Goal: Task Accomplishment & Management: Complete application form

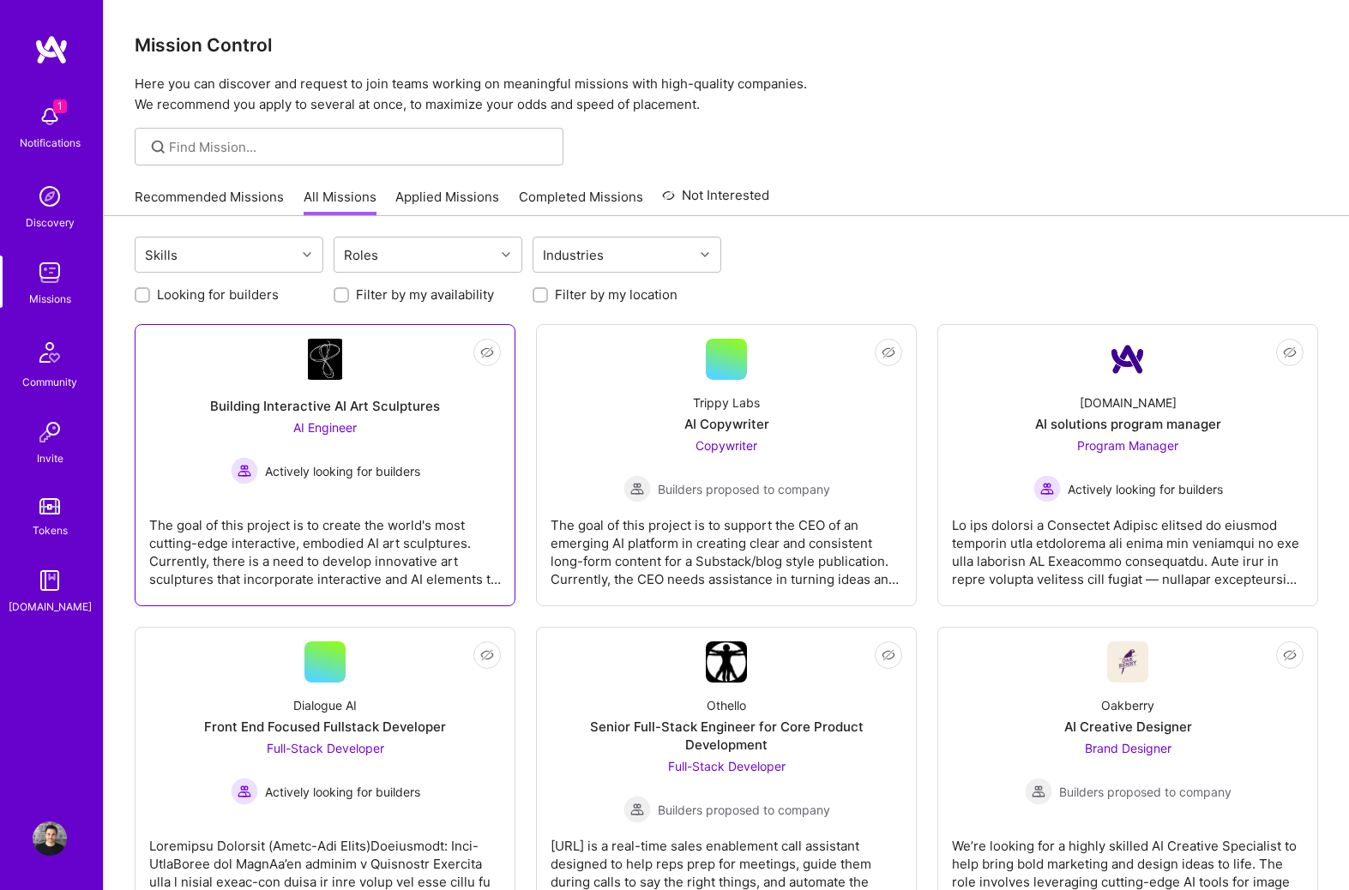
click at [401, 383] on div "Building Interactive AI Art Sculptures AI Engineer Actively looking for builders" at bounding box center [325, 432] width 352 height 105
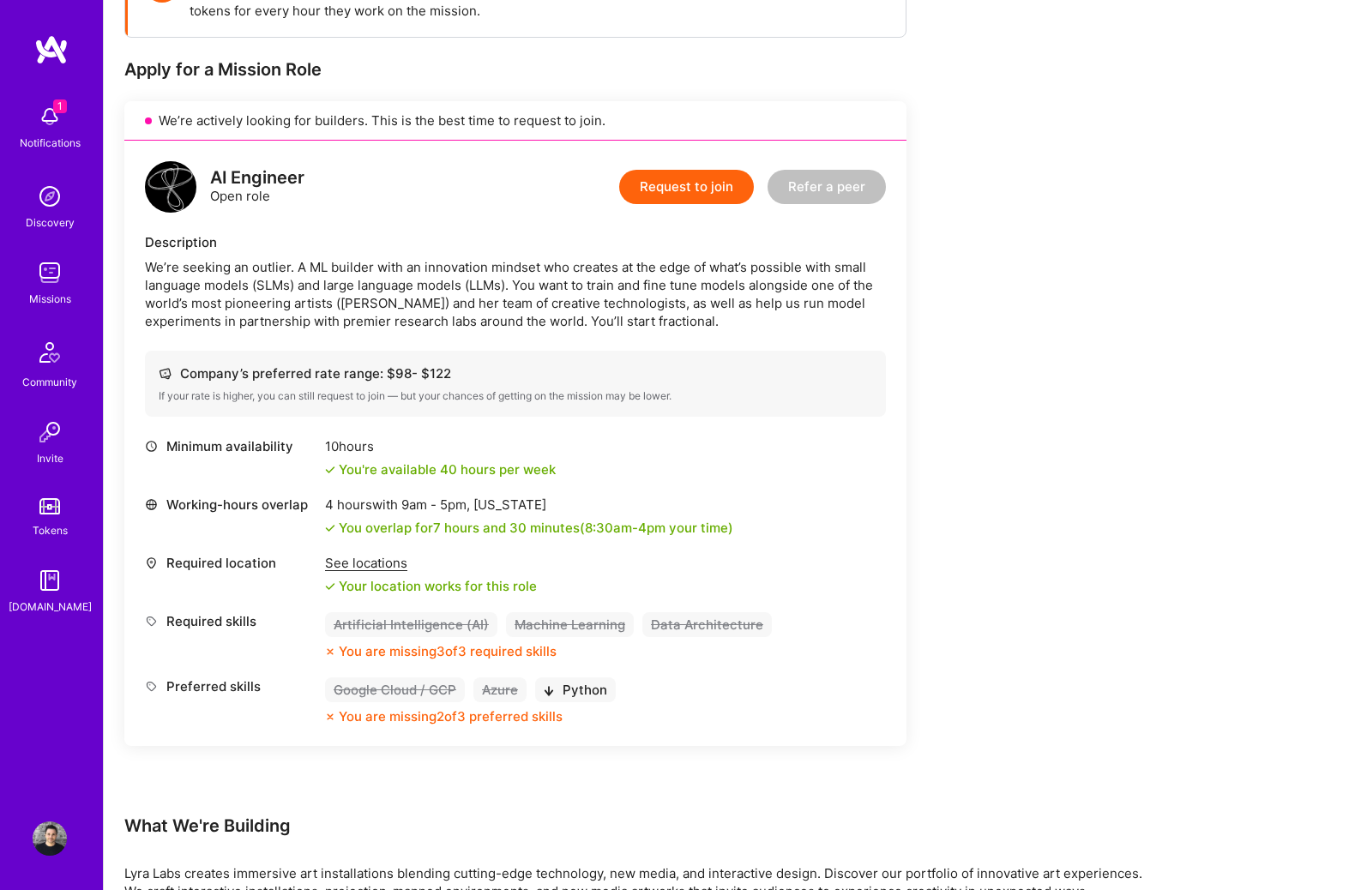
scroll to position [299, 0]
click at [442, 319] on div "We’re seeking an outlier. A ML builder with an innovation mindset who creates a…" at bounding box center [515, 295] width 741 height 72
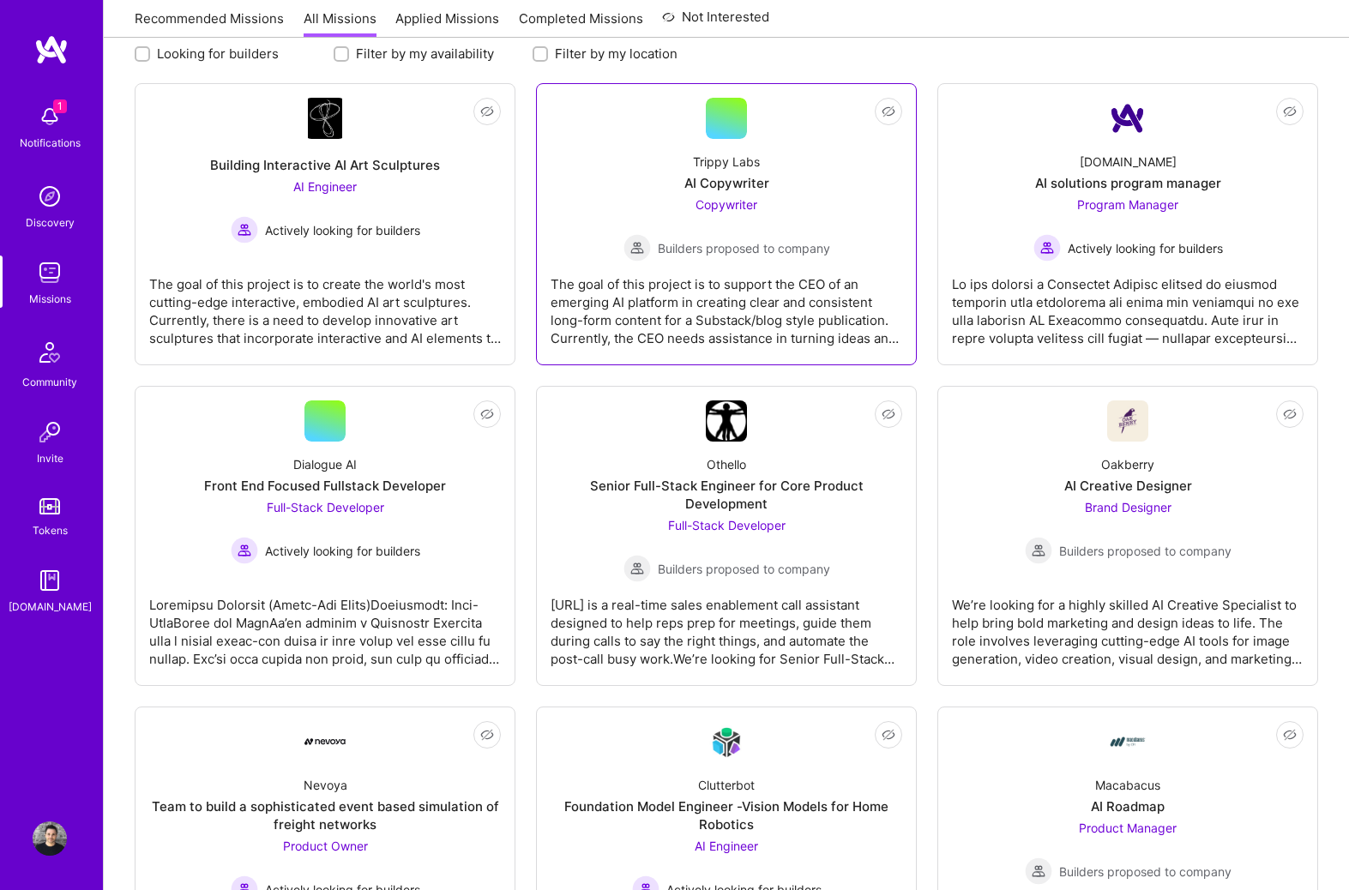
scroll to position [273, 0]
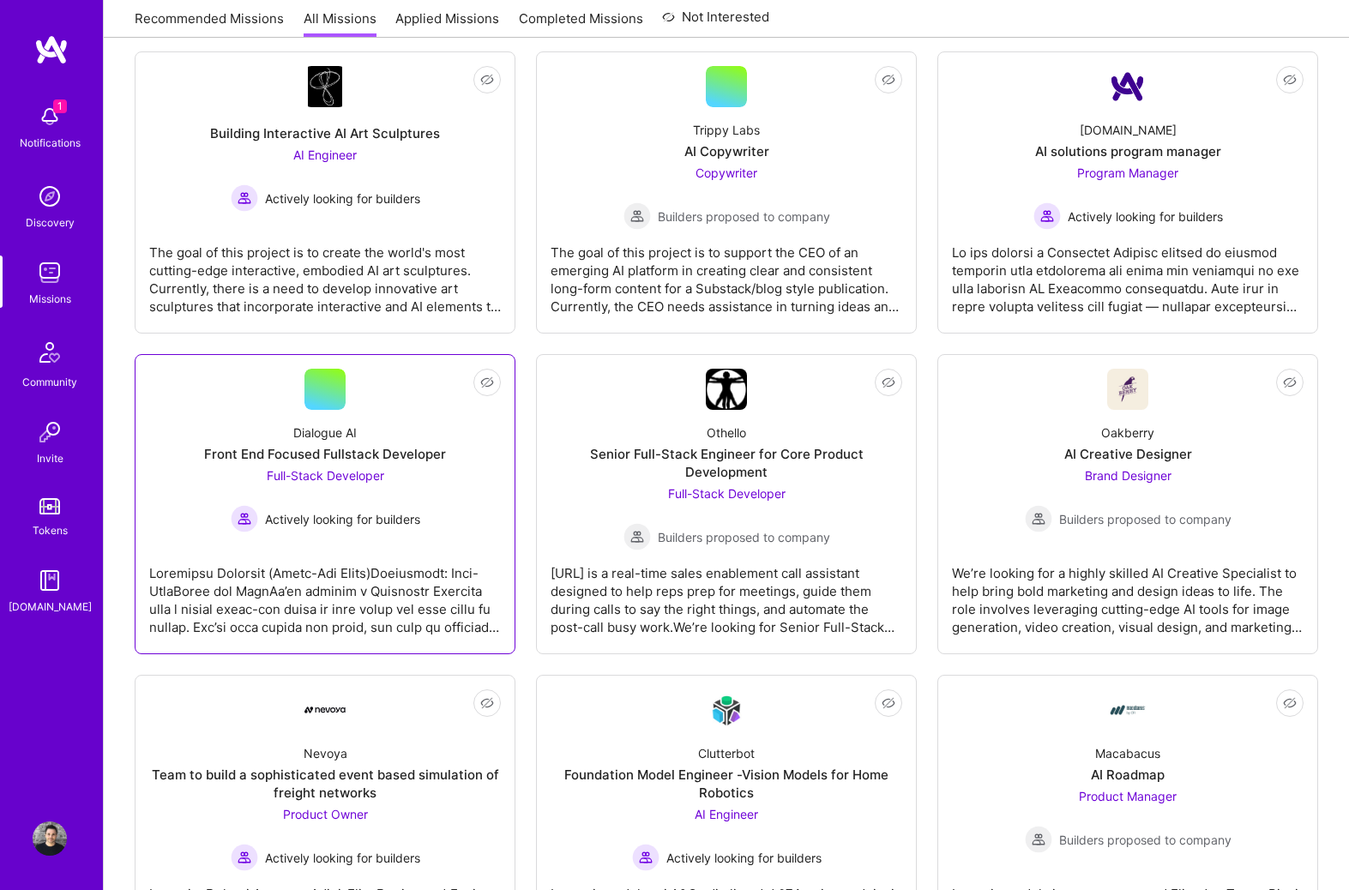
click at [361, 445] on div "Front End Focused Fullstack Developer" at bounding box center [325, 454] width 242 height 18
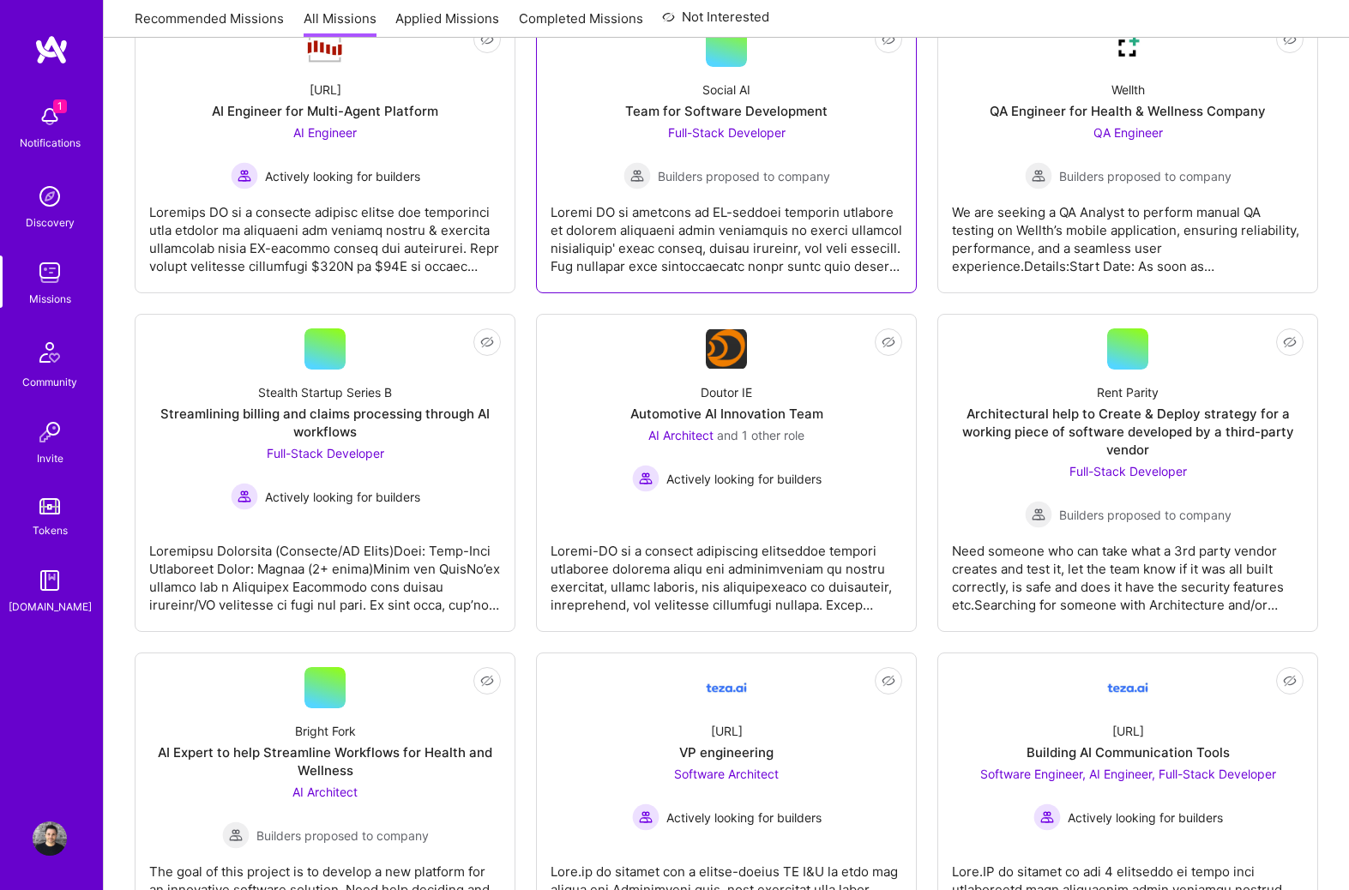
scroll to position [1580, 0]
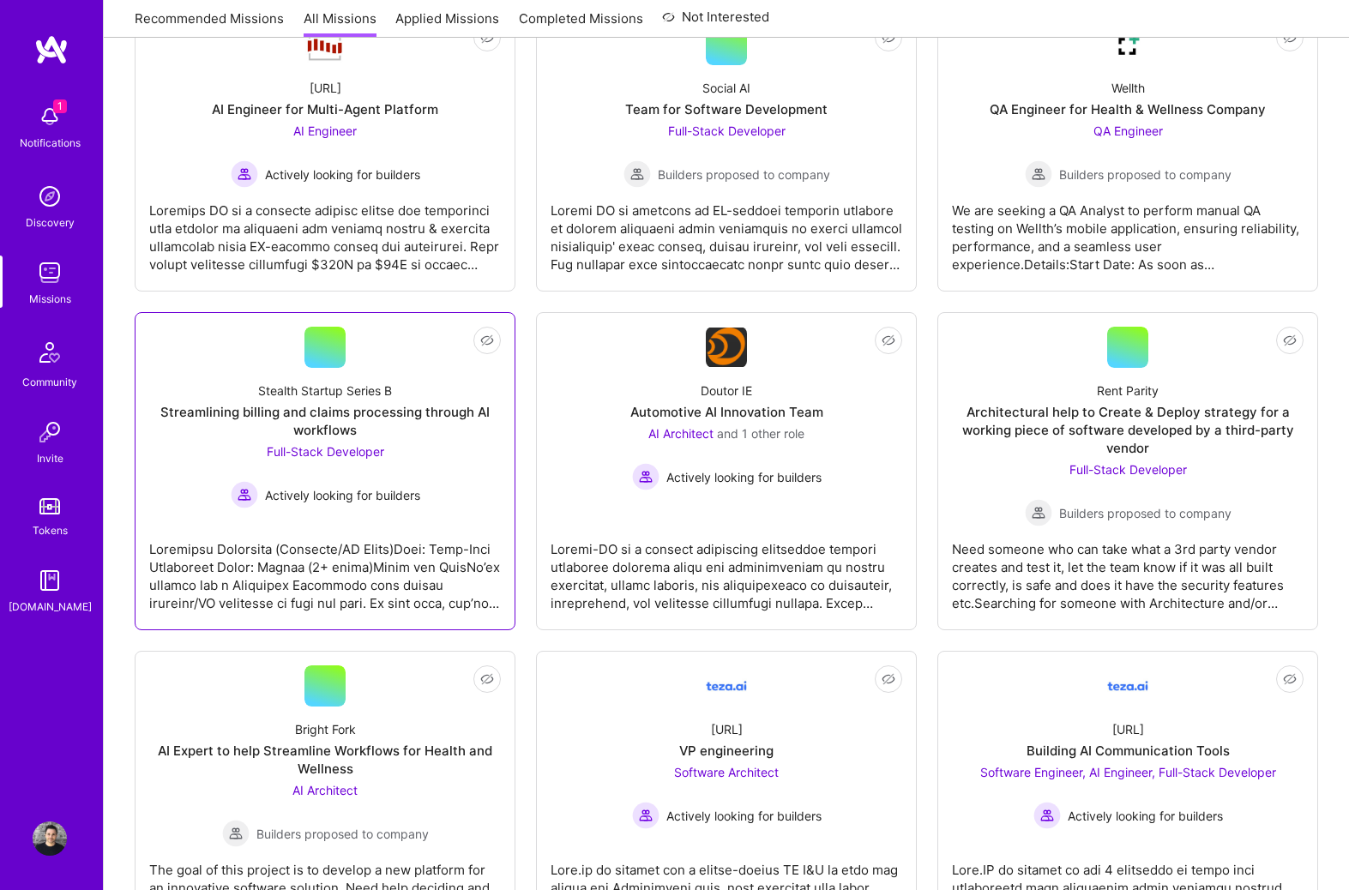
click at [424, 428] on div "Streamlining billing and claims processing through AI workflows" at bounding box center [325, 421] width 352 height 36
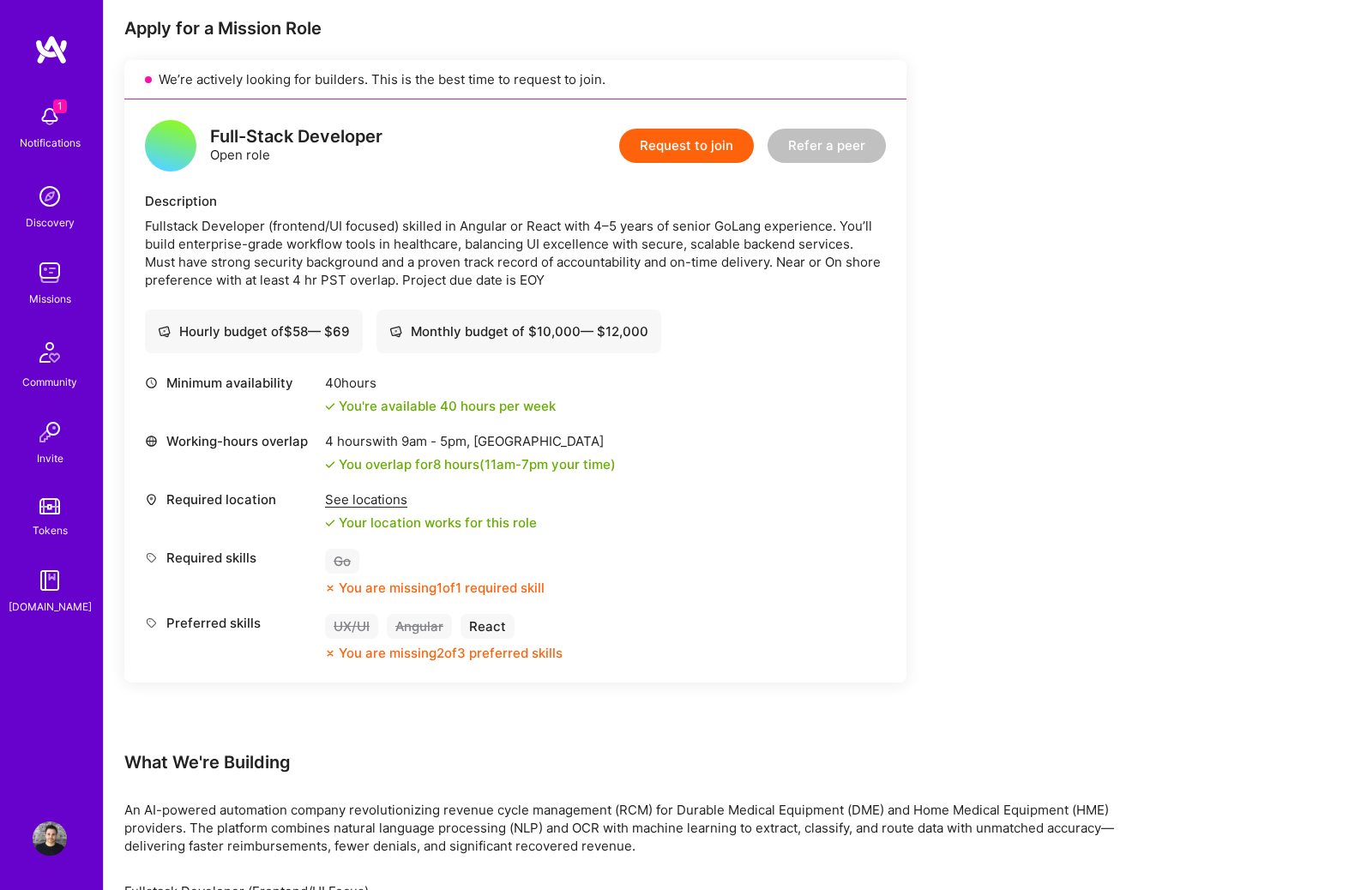
scroll to position [343, 0]
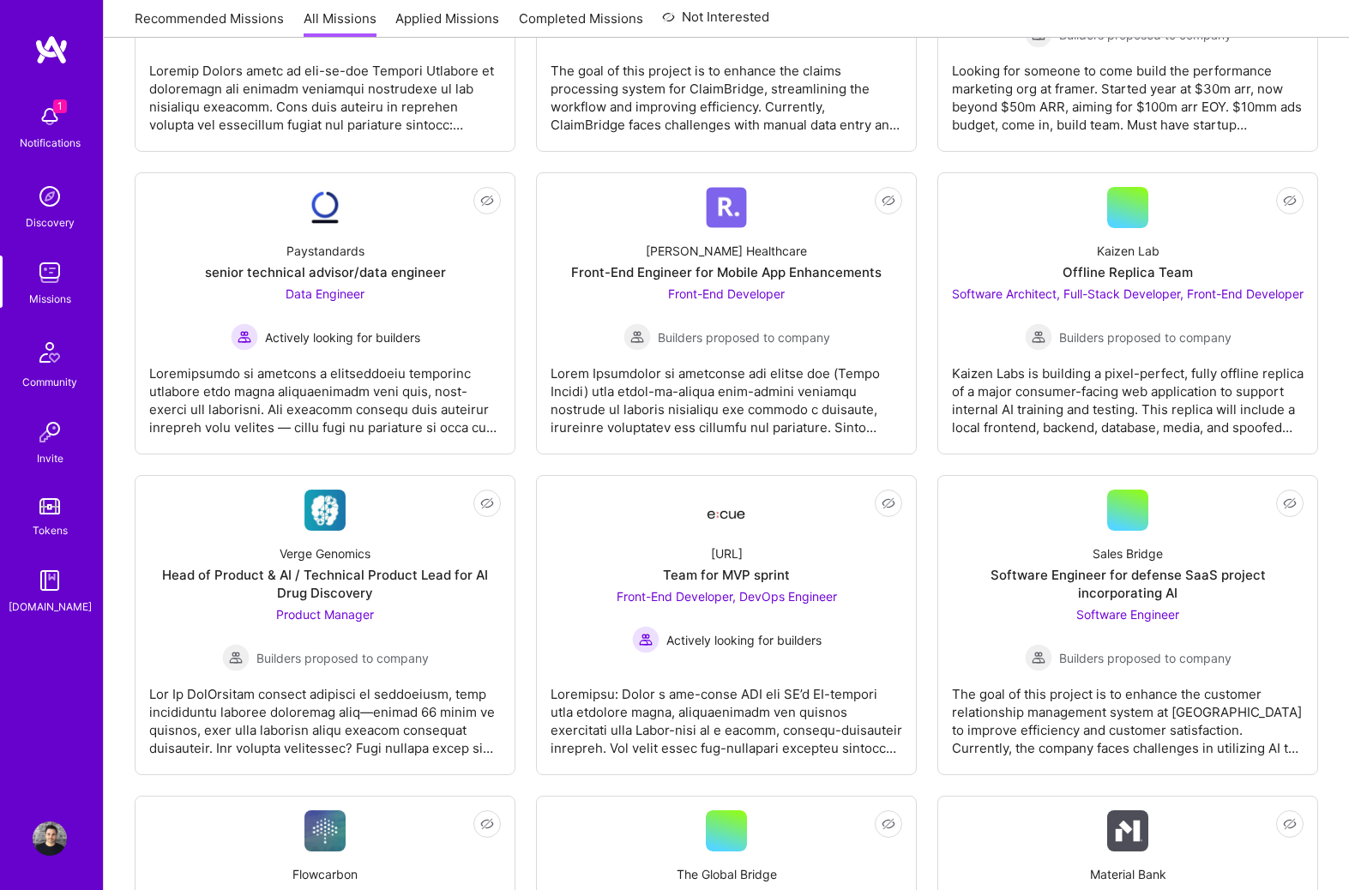
scroll to position [2701, 0]
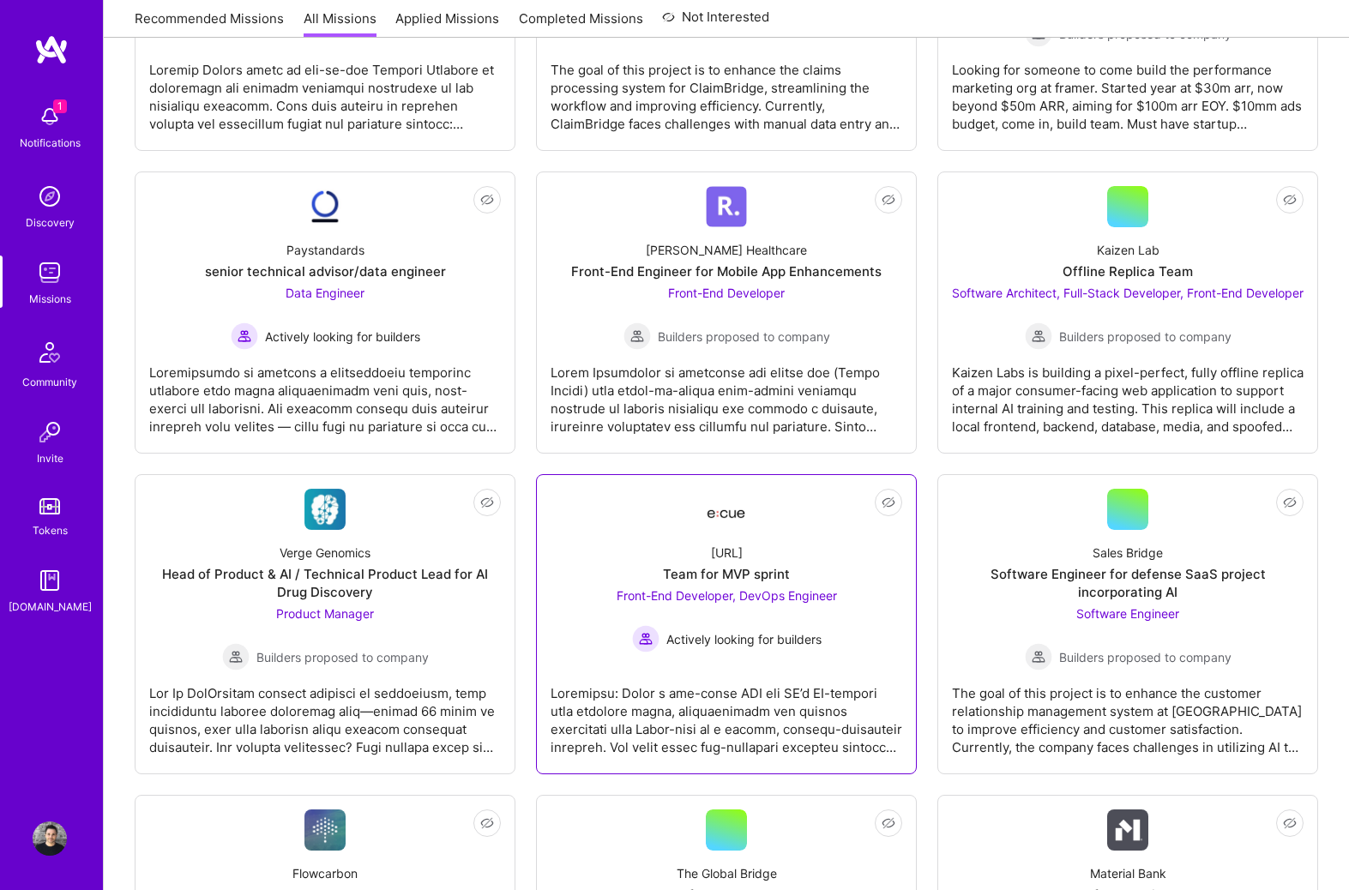
click at [775, 603] on span "Front-End Developer, DevOps Engineer" at bounding box center [727, 595] width 220 height 15
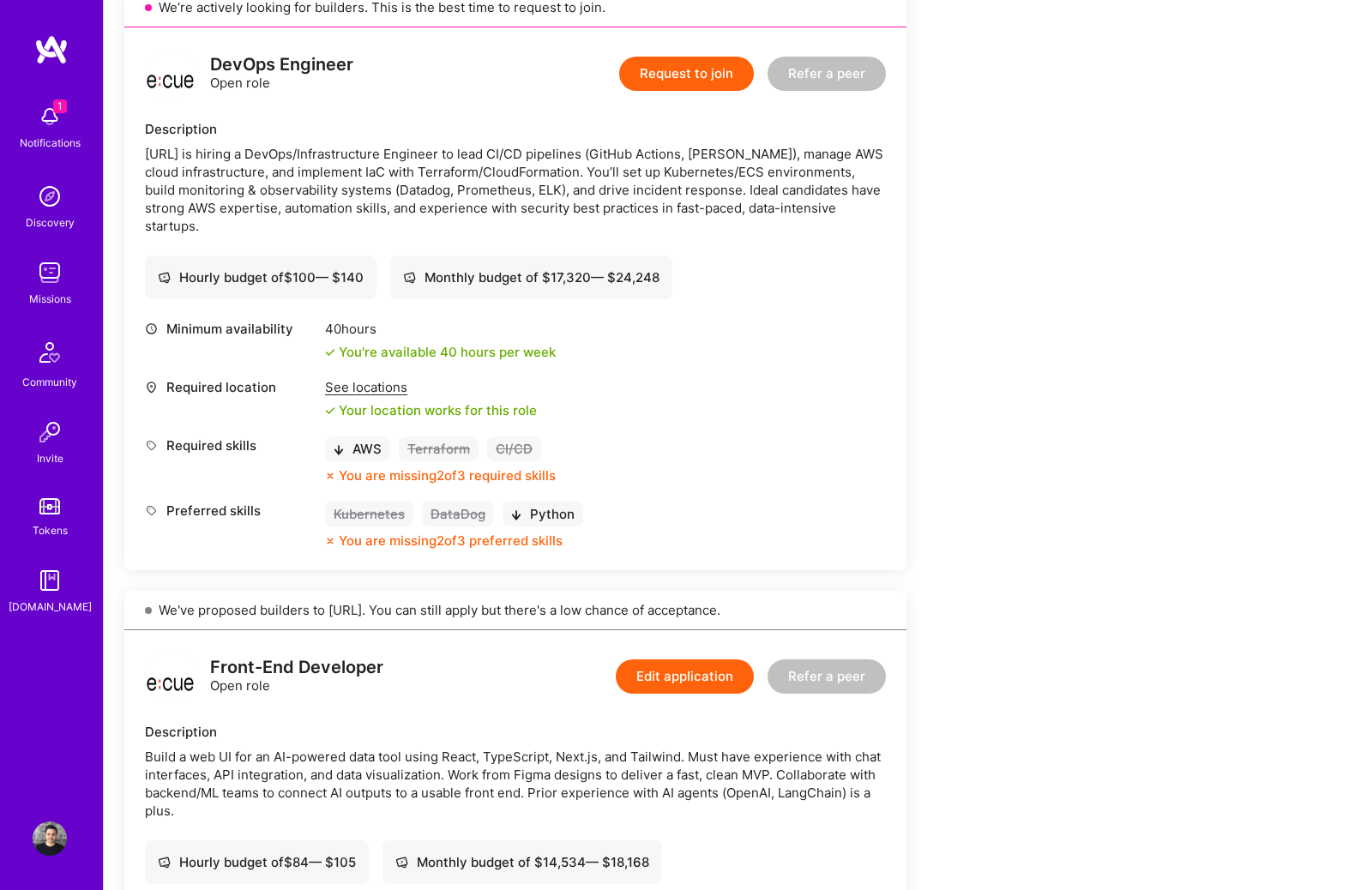
scroll to position [414, 0]
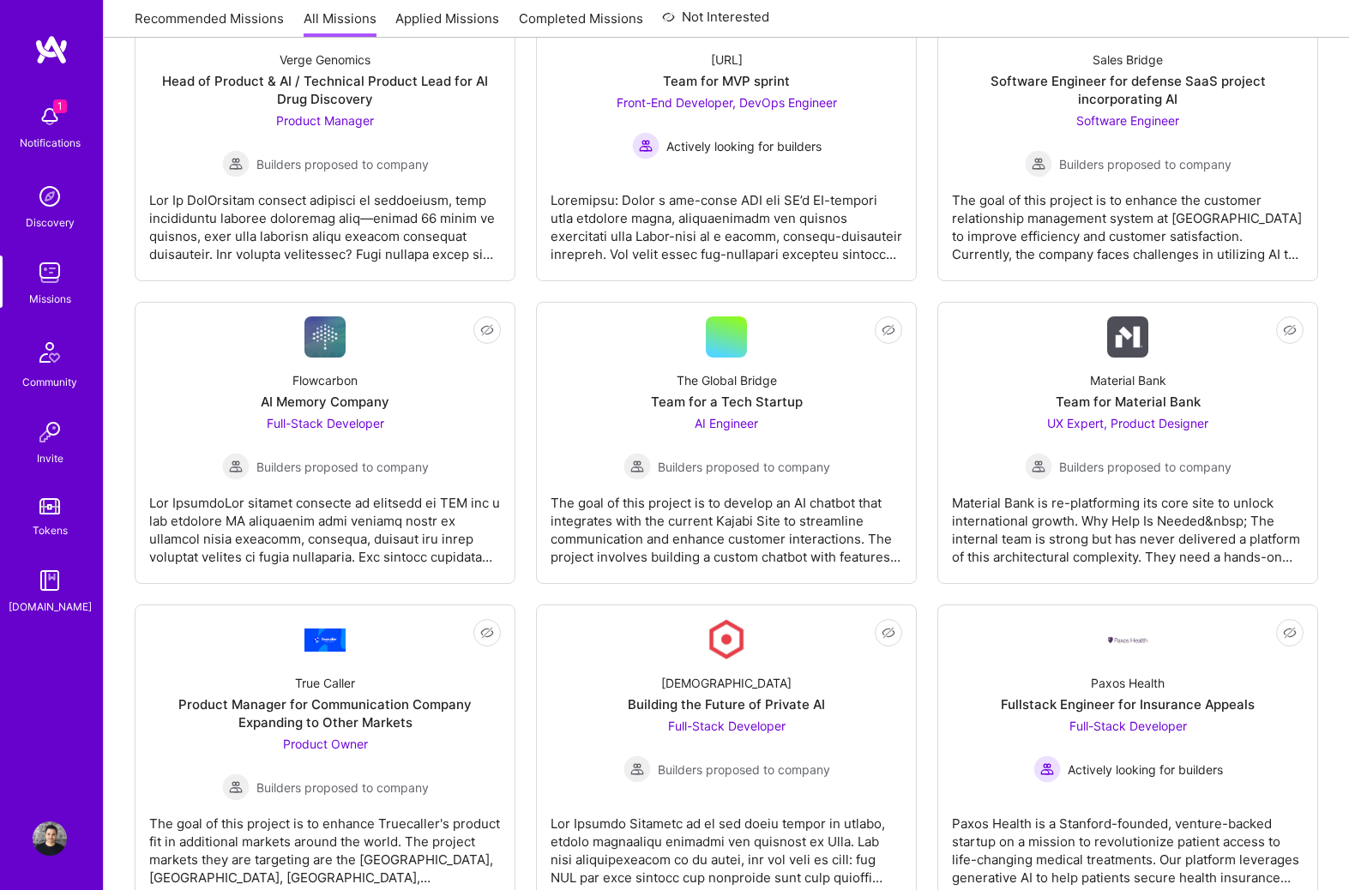
scroll to position [3195, 0]
click at [1105, 430] on span "UX Expert, Product Designer" at bounding box center [1127, 422] width 161 height 15
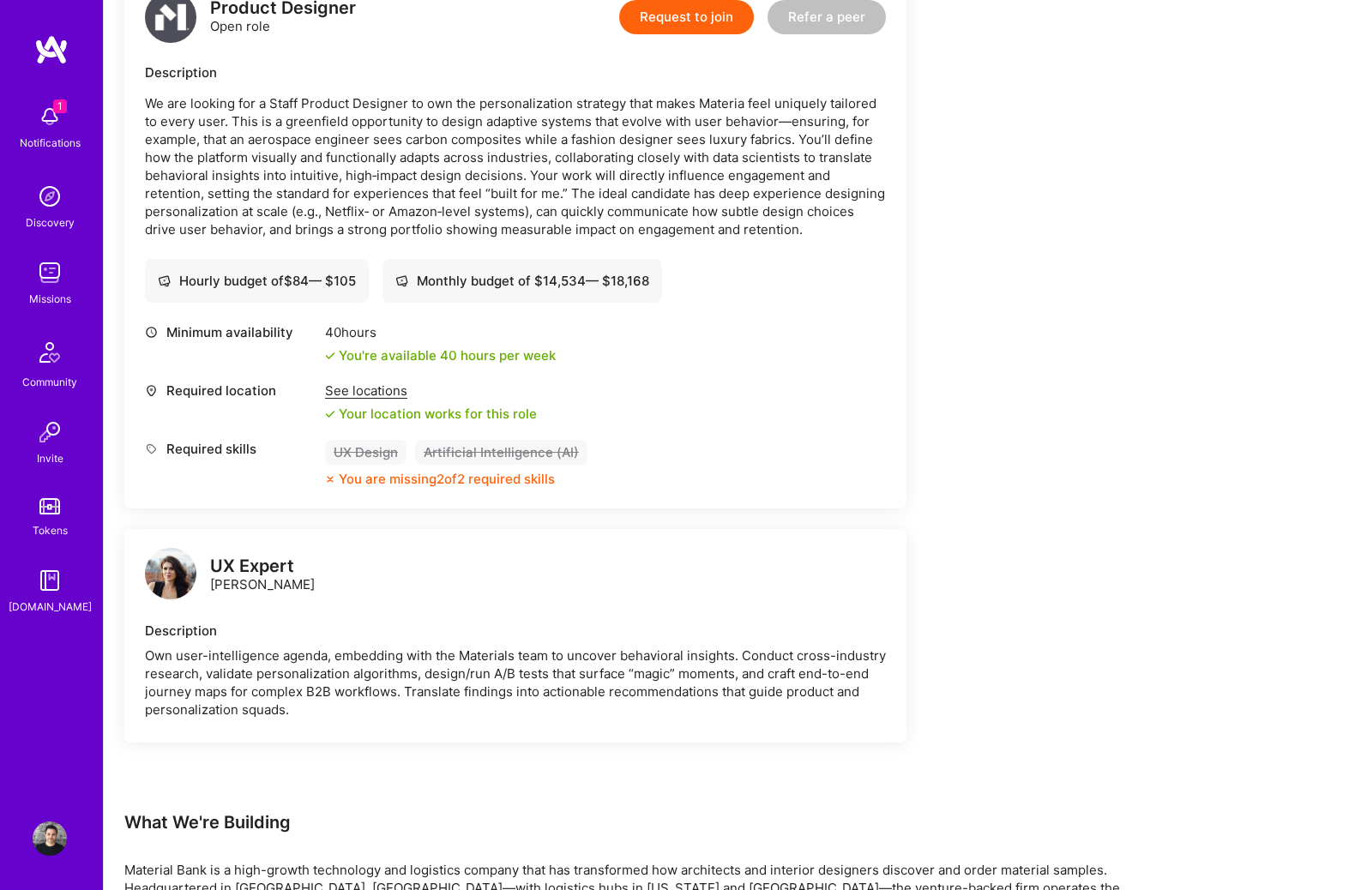
scroll to position [473, 0]
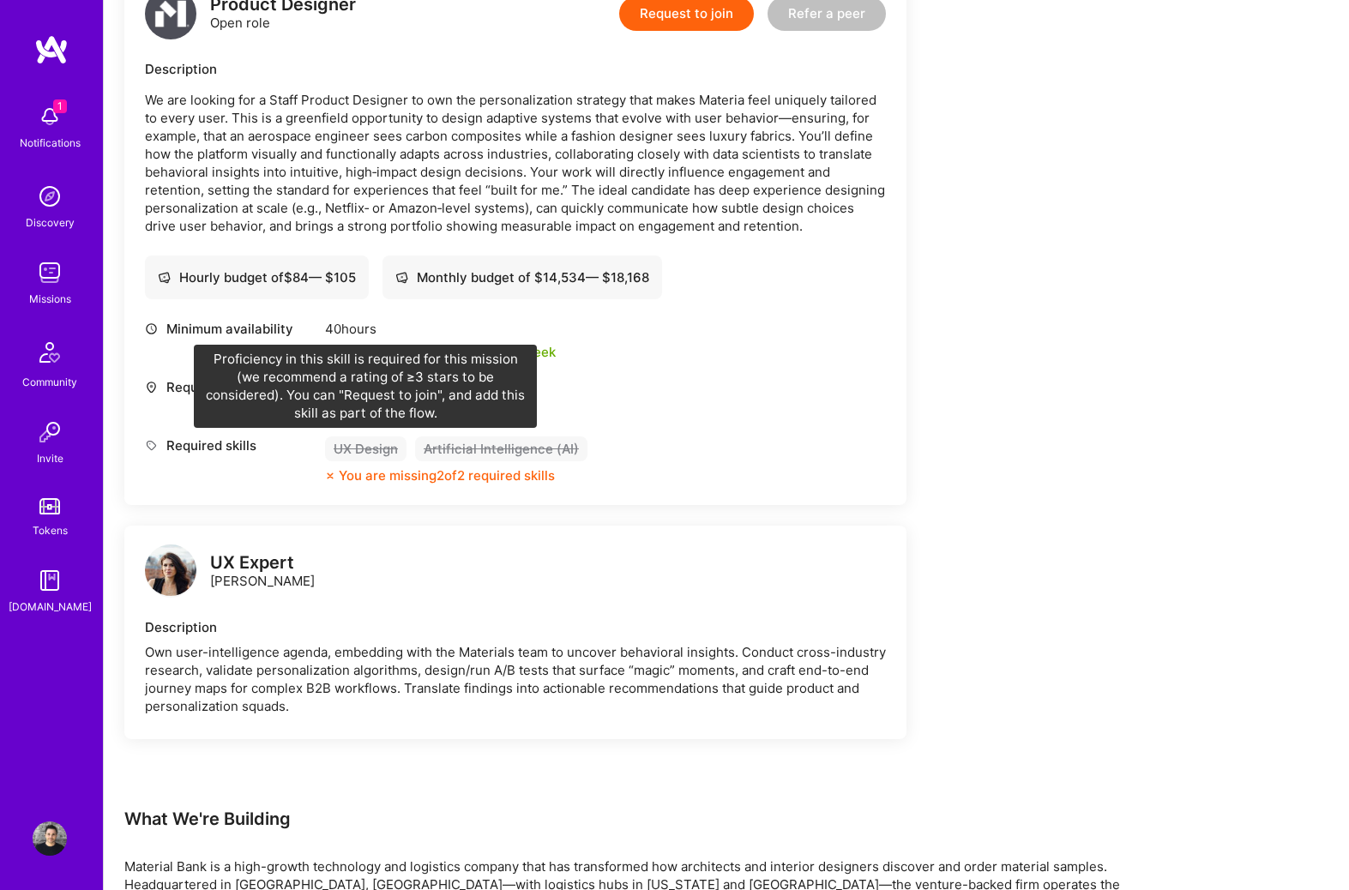
click at [386, 450] on div "UX Design" at bounding box center [365, 449] width 81 height 25
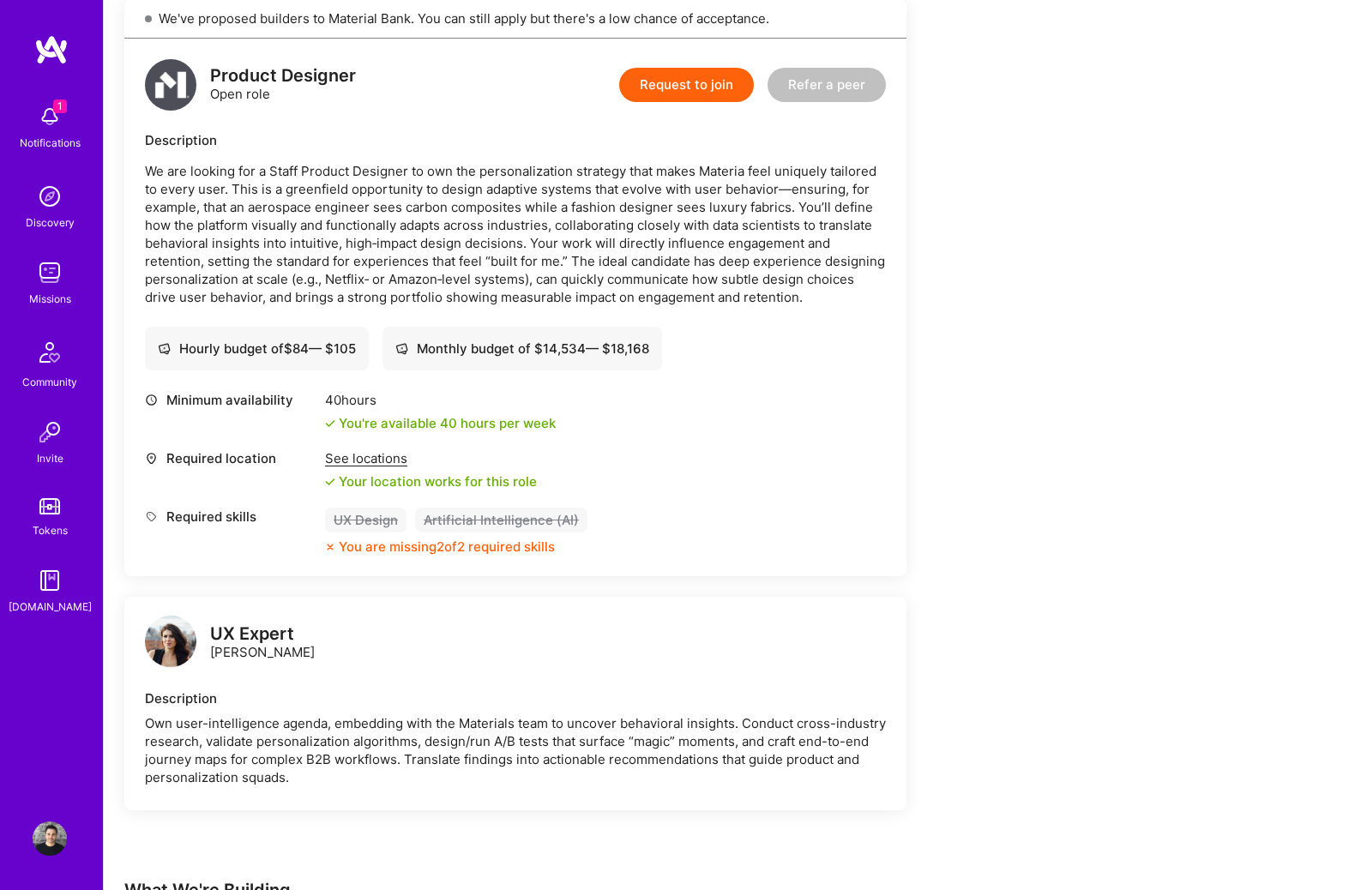
scroll to position [401, 0]
click at [648, 100] on button "Request to join" at bounding box center [686, 86] width 135 height 34
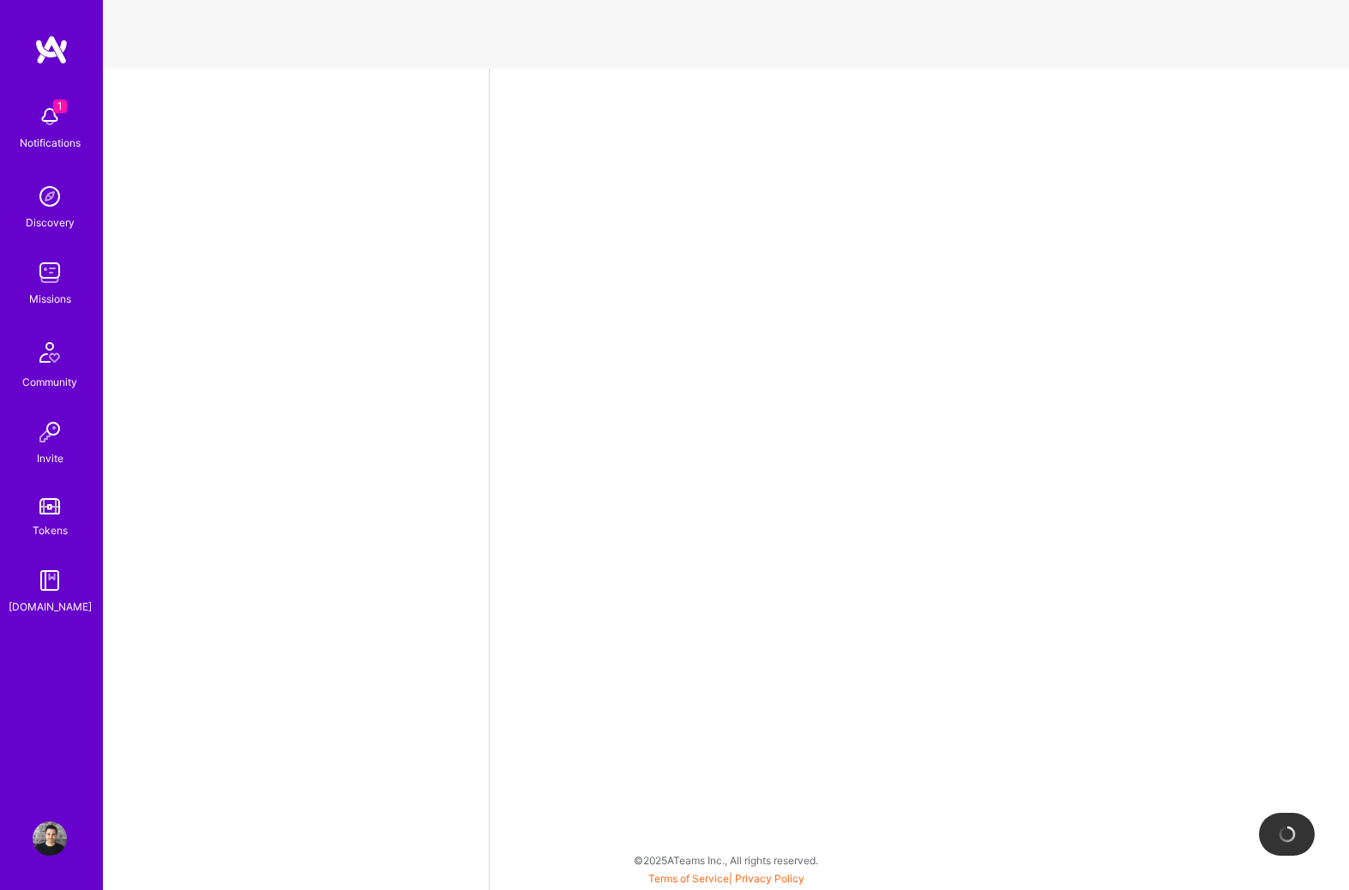
select select "US"
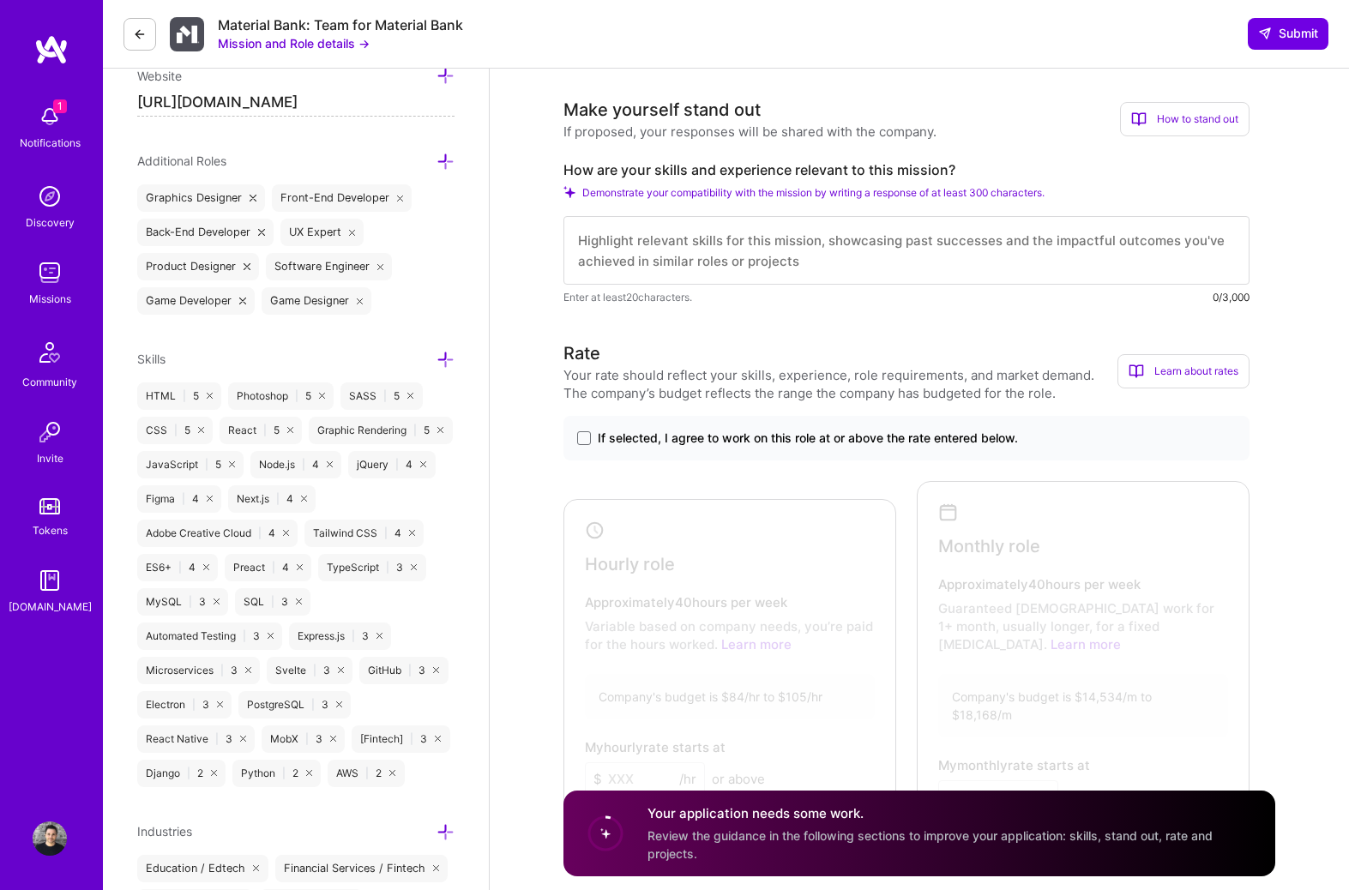
scroll to position [533, 0]
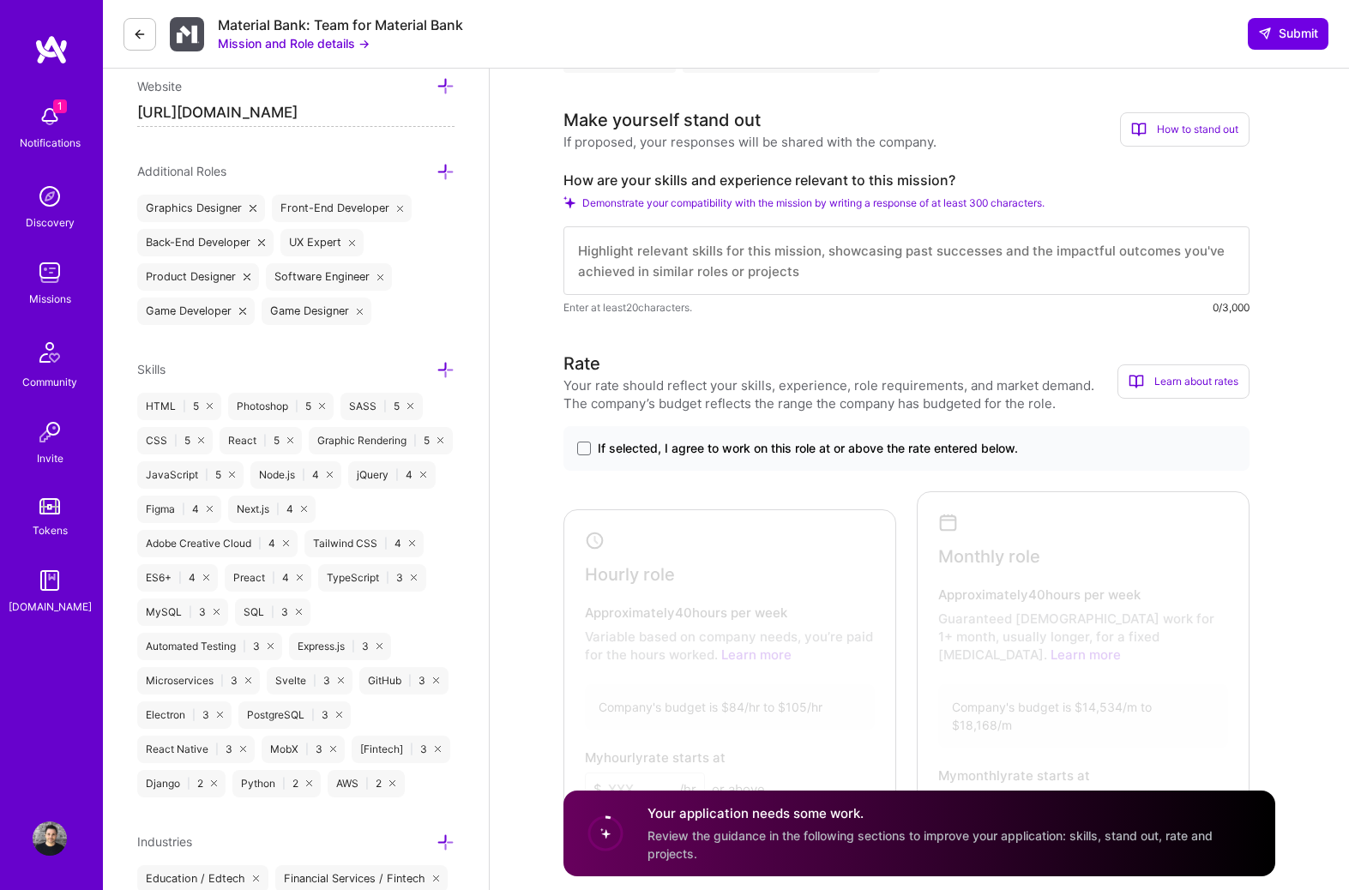
click at [443, 365] on icon at bounding box center [446, 370] width 18 height 18
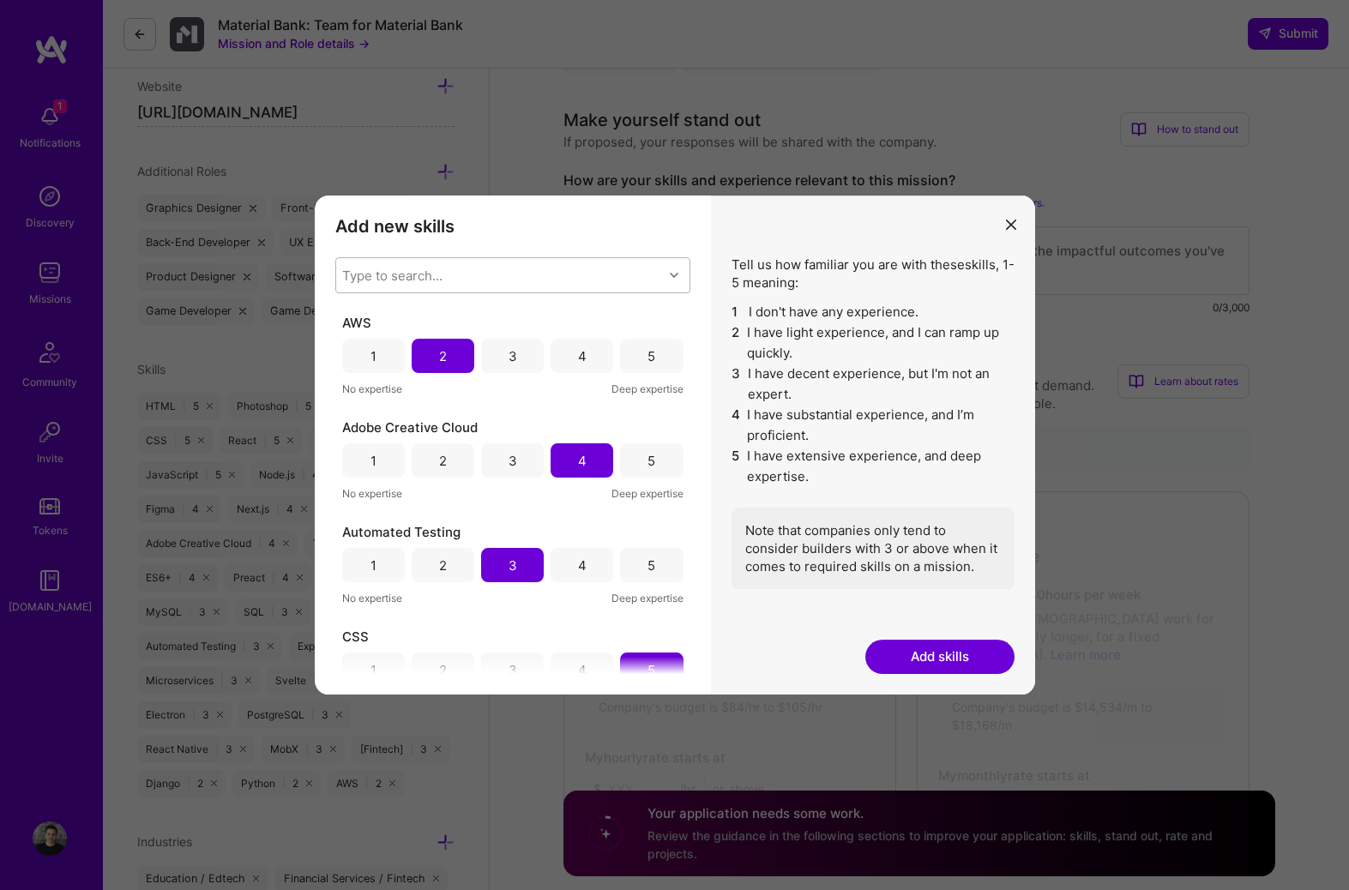
click at [404, 286] on div "Type to search..." at bounding box center [499, 275] width 327 height 34
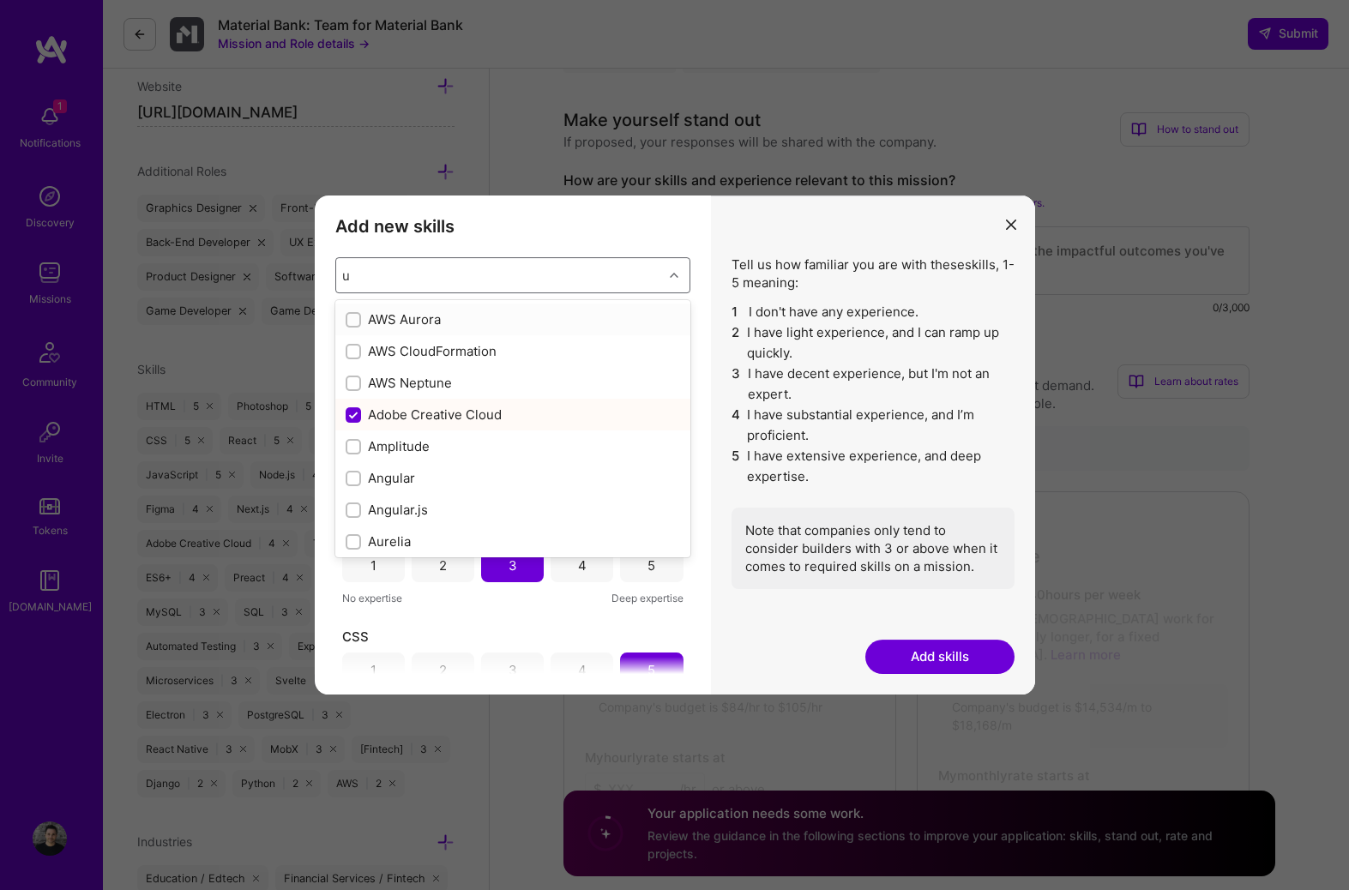
type input "ux"
checkbox input "false"
click at [359, 447] on input "modal" at bounding box center [355, 448] width 12 height 12
checkbox input "false"
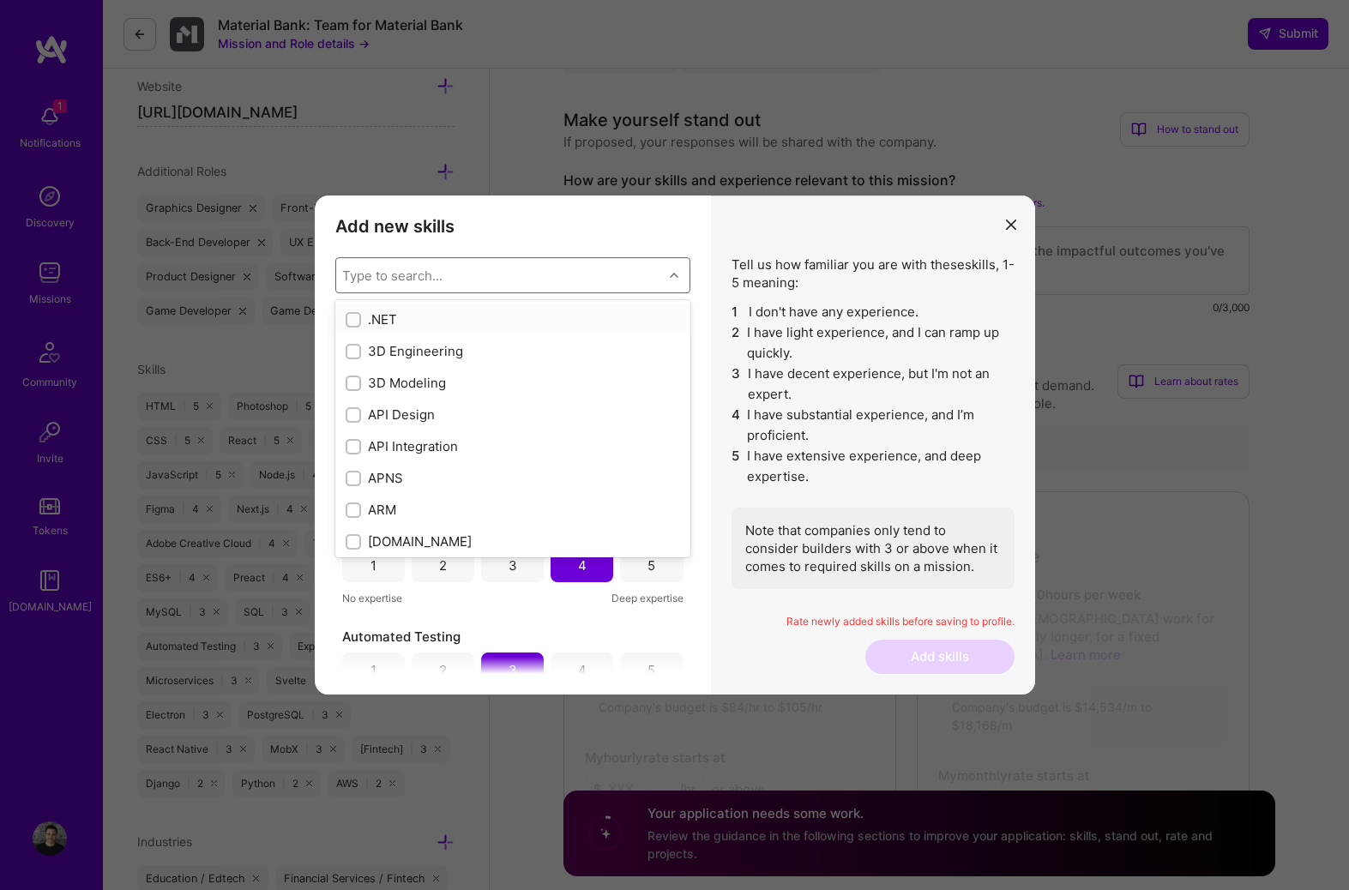
type input "u"
checkbox input "true"
checkbox input "false"
checkbox input "true"
checkbox input "false"
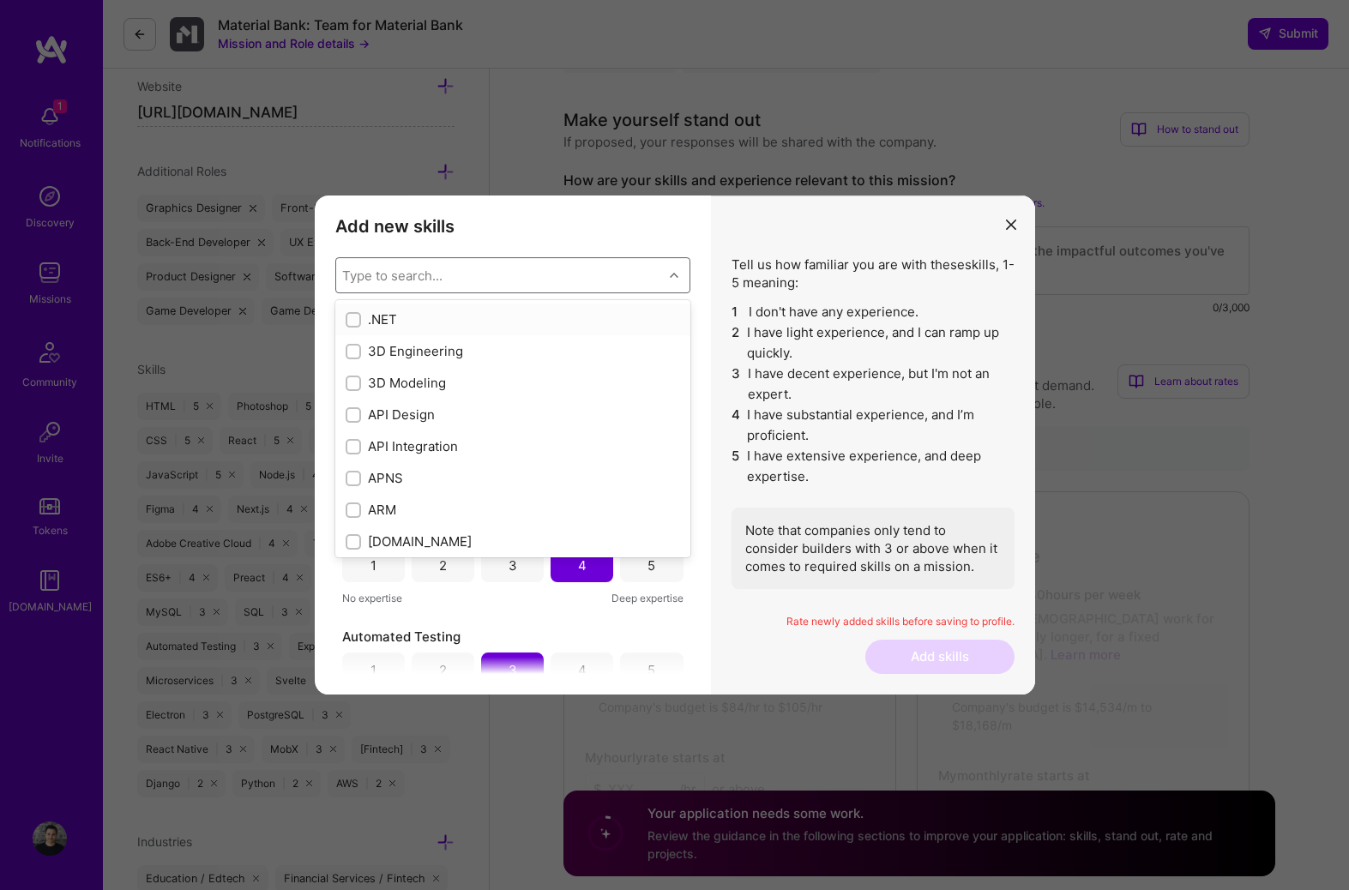
checkbox input "true"
checkbox input "false"
checkbox input "true"
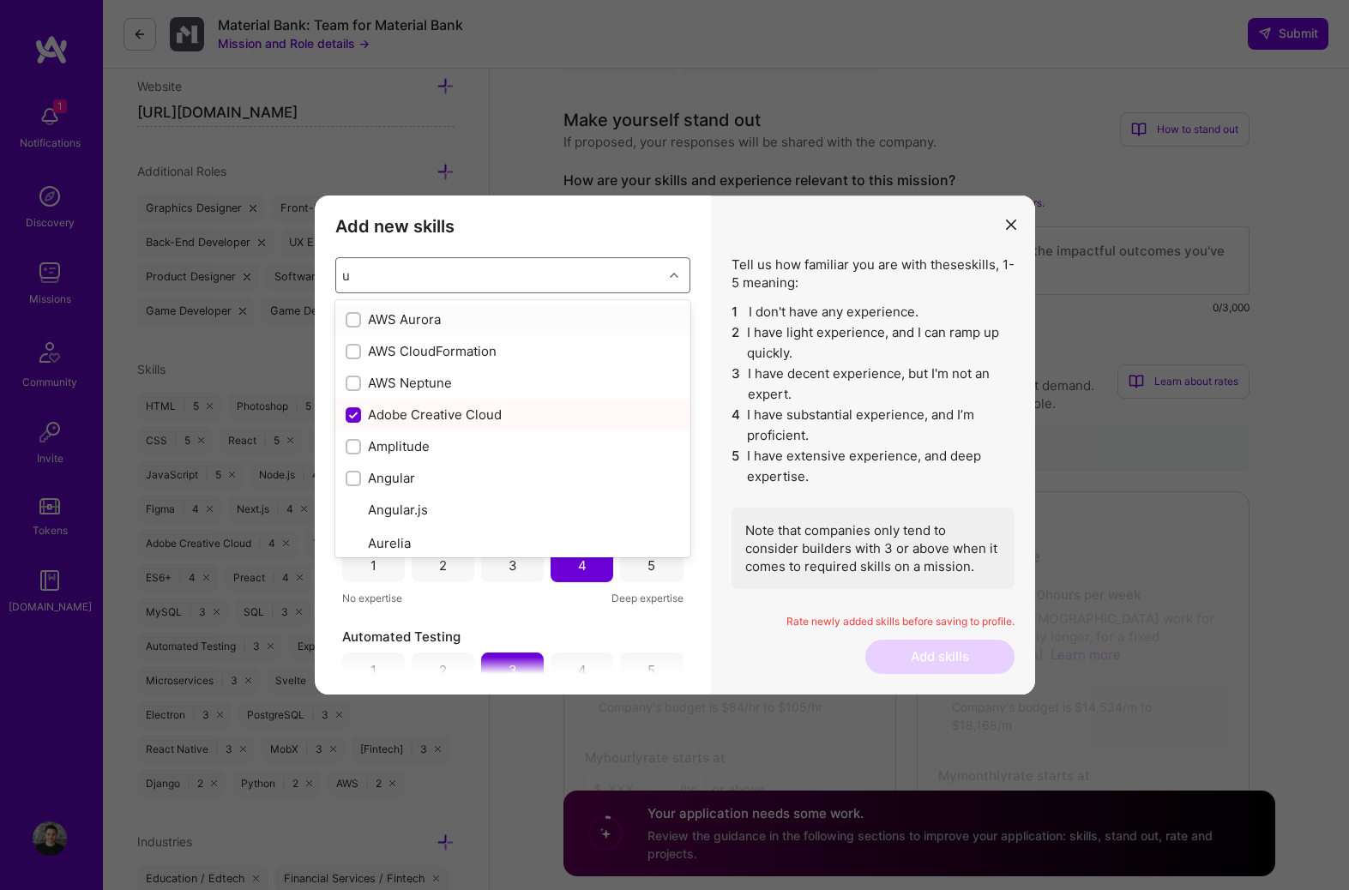
type input "ux"
checkbox input "false"
checkbox input "true"
click at [351, 480] on input "modal" at bounding box center [355, 479] width 12 height 12
checkbox input "false"
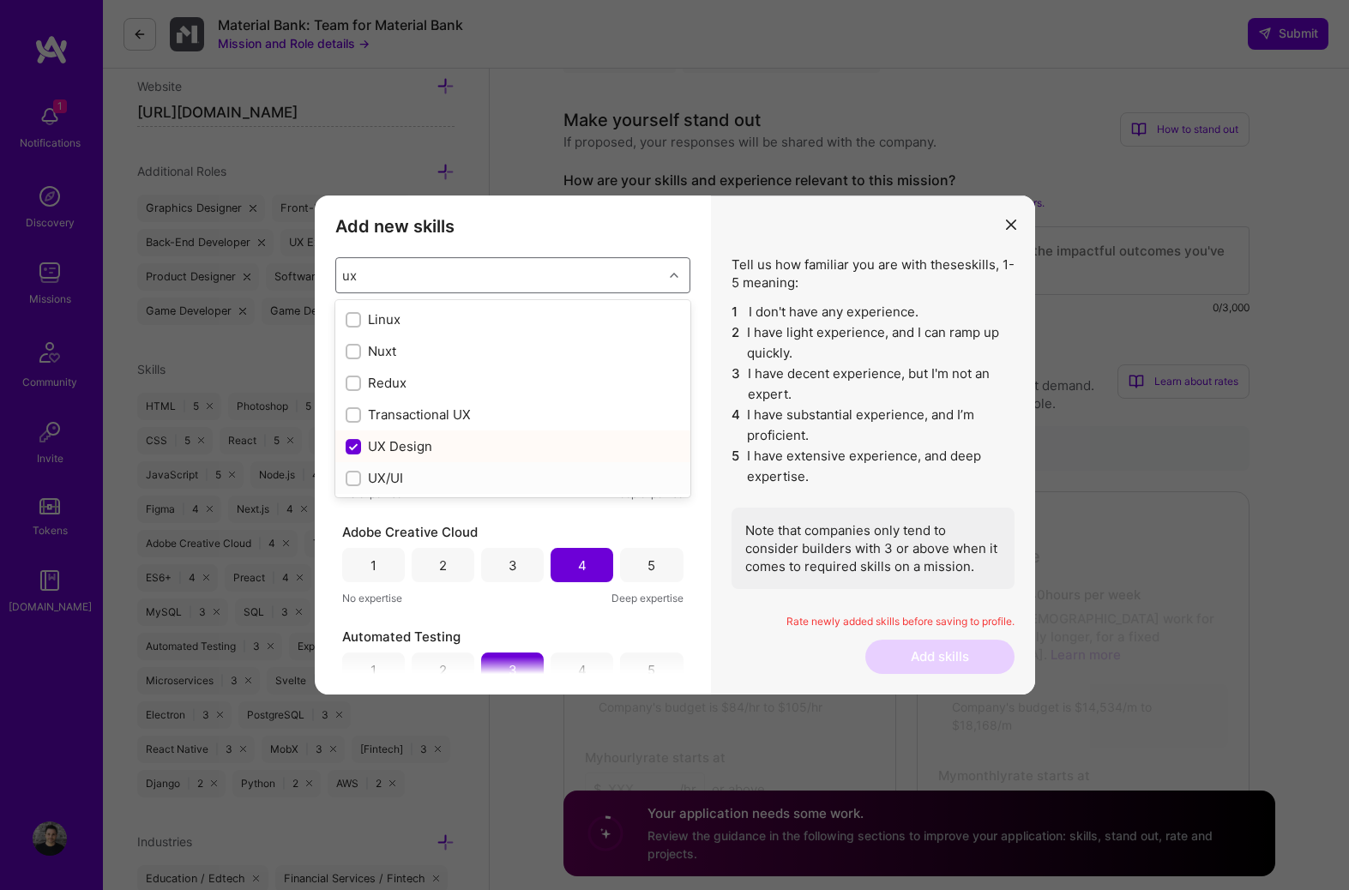
checkbox input "false"
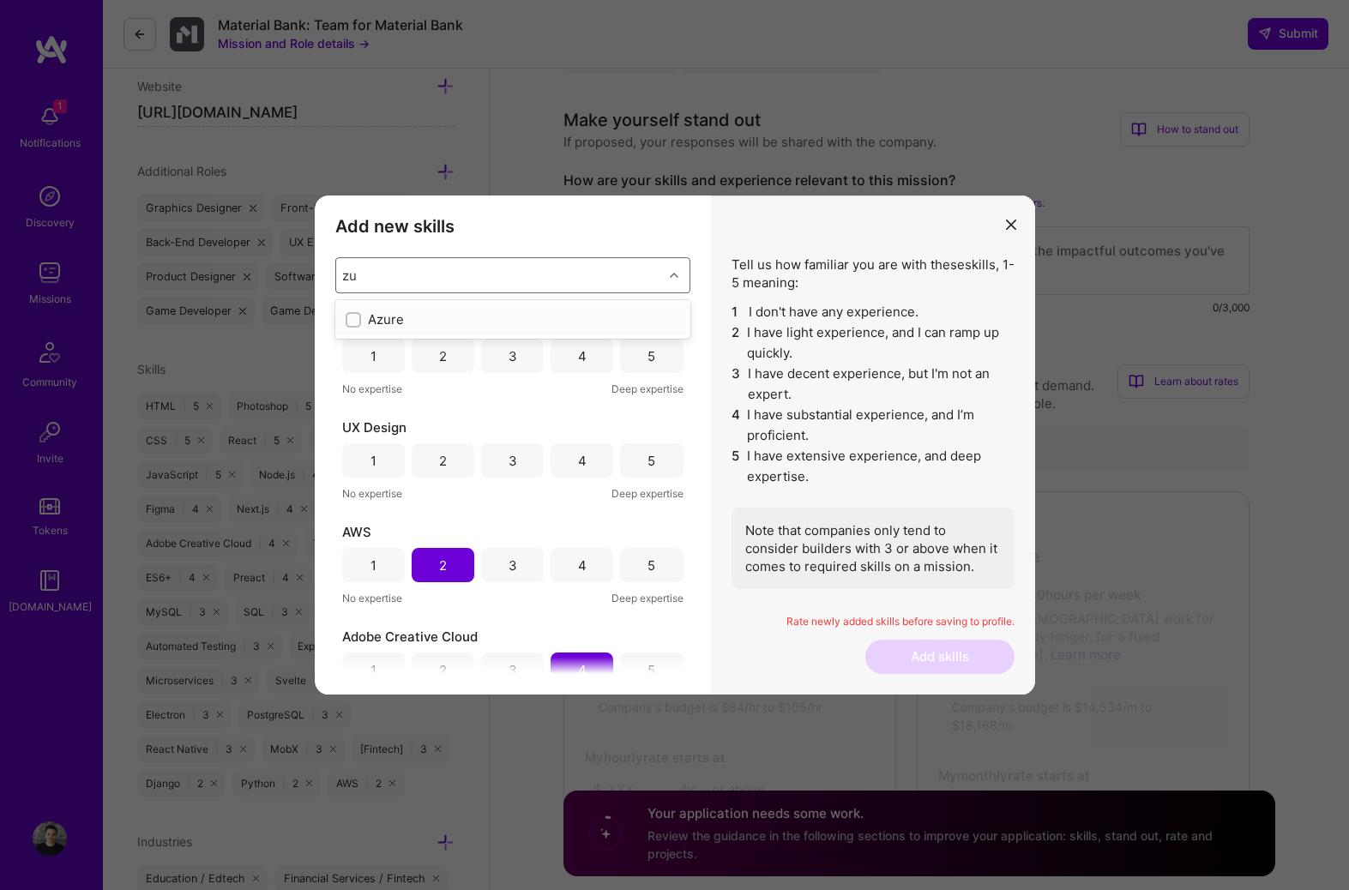
type input "z"
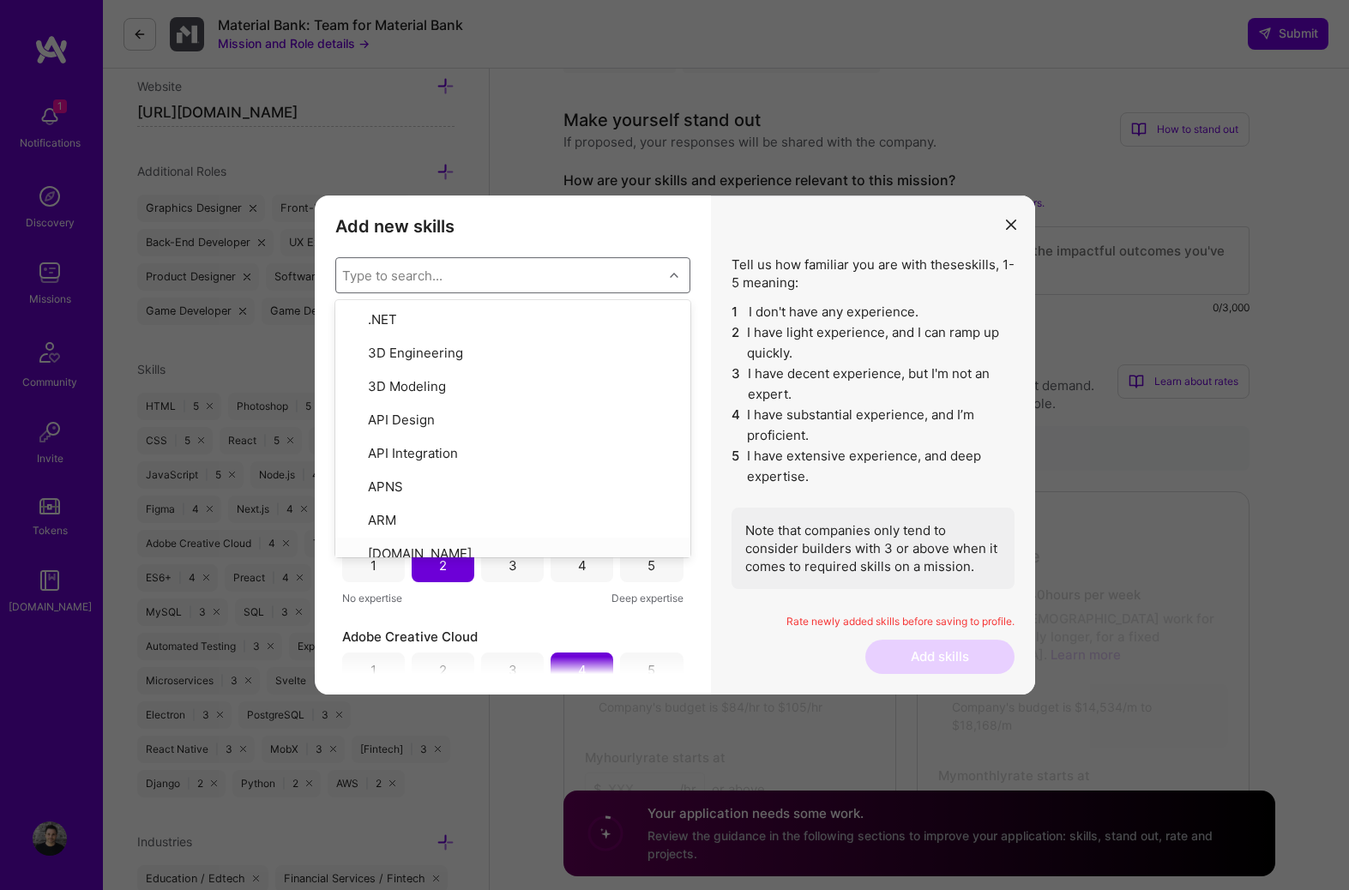
click at [708, 533] on div "Add new skills Tell us how familiar you are with given skills, using between 1 …" at bounding box center [513, 445] width 396 height 499
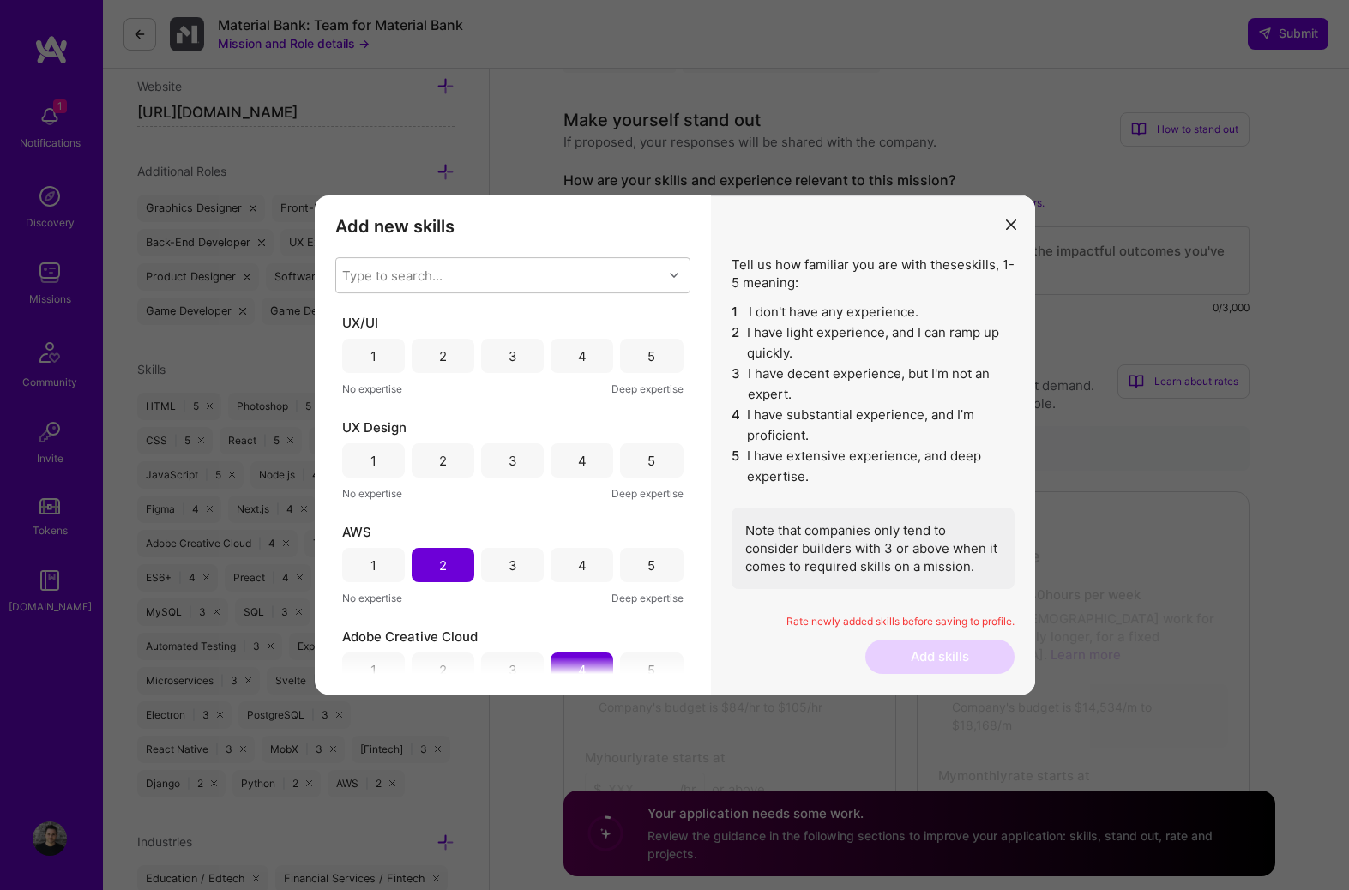
click at [583, 349] on div "4" at bounding box center [582, 356] width 63 height 34
click at [582, 460] on div "4" at bounding box center [582, 460] width 63 height 34
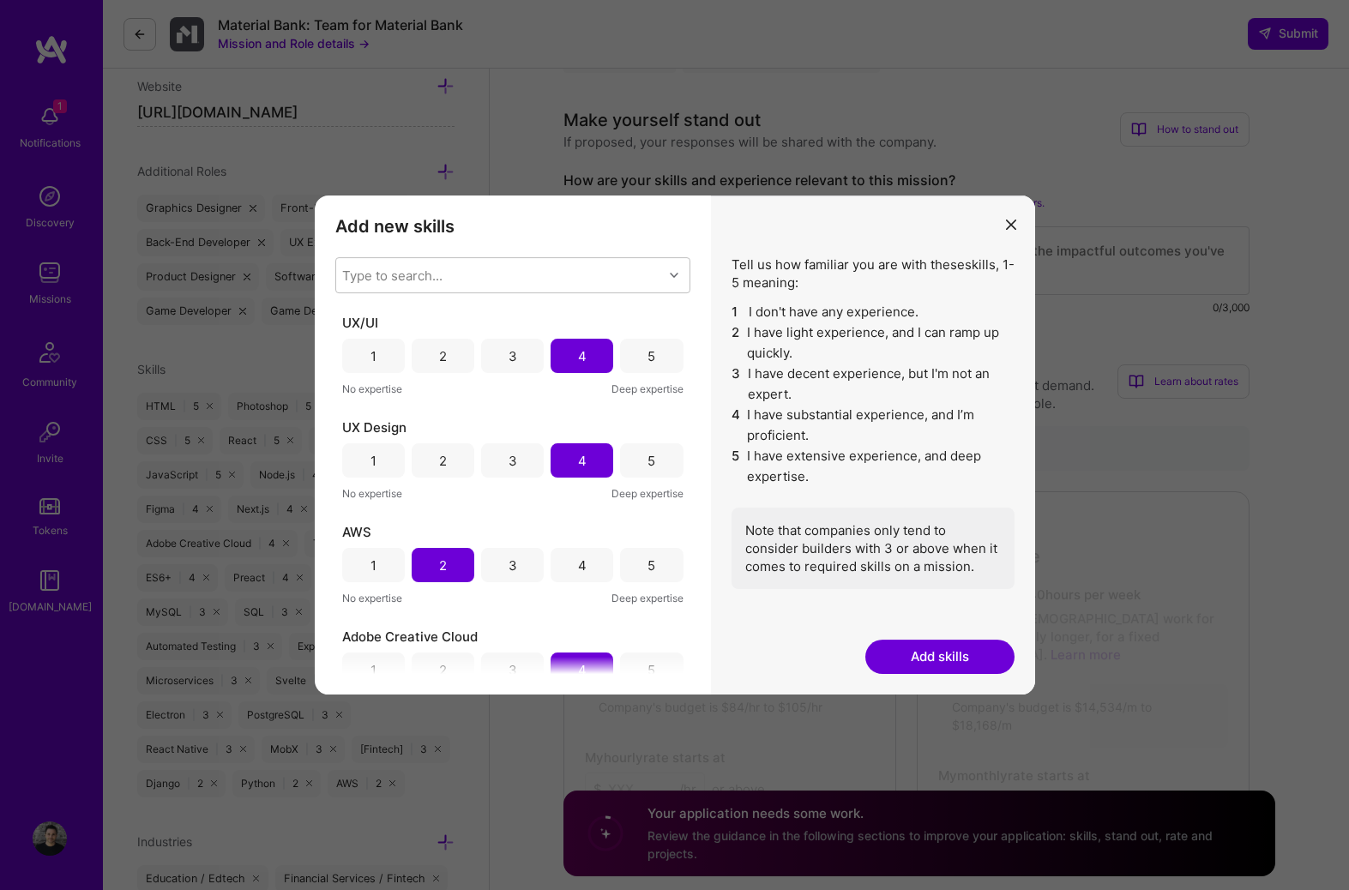
click at [635, 461] on div "5" at bounding box center [651, 460] width 63 height 34
click at [648, 353] on div "5" at bounding box center [652, 356] width 8 height 18
click at [901, 654] on button "Add skills" at bounding box center [939, 657] width 149 height 34
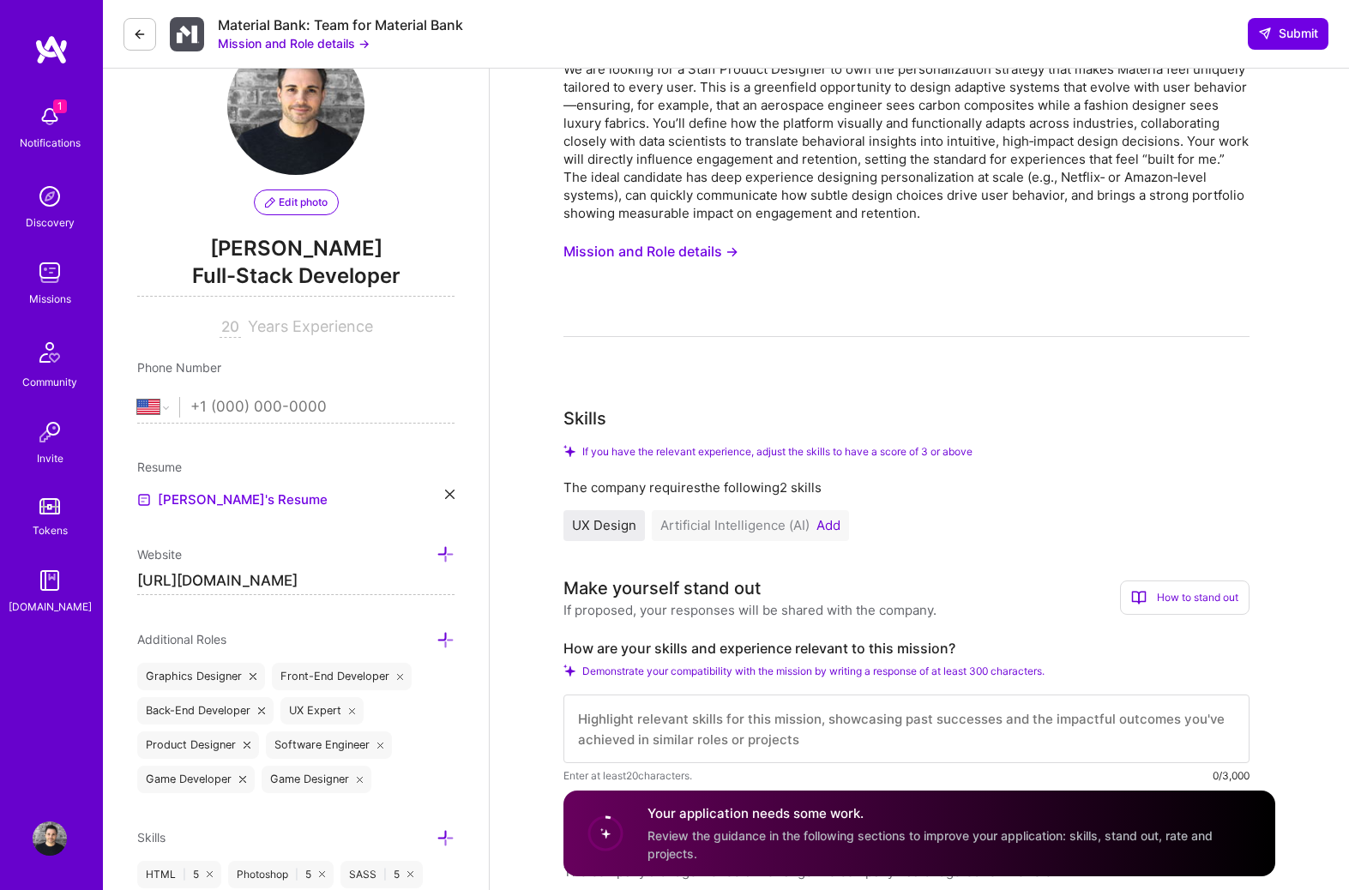
scroll to position [0, 0]
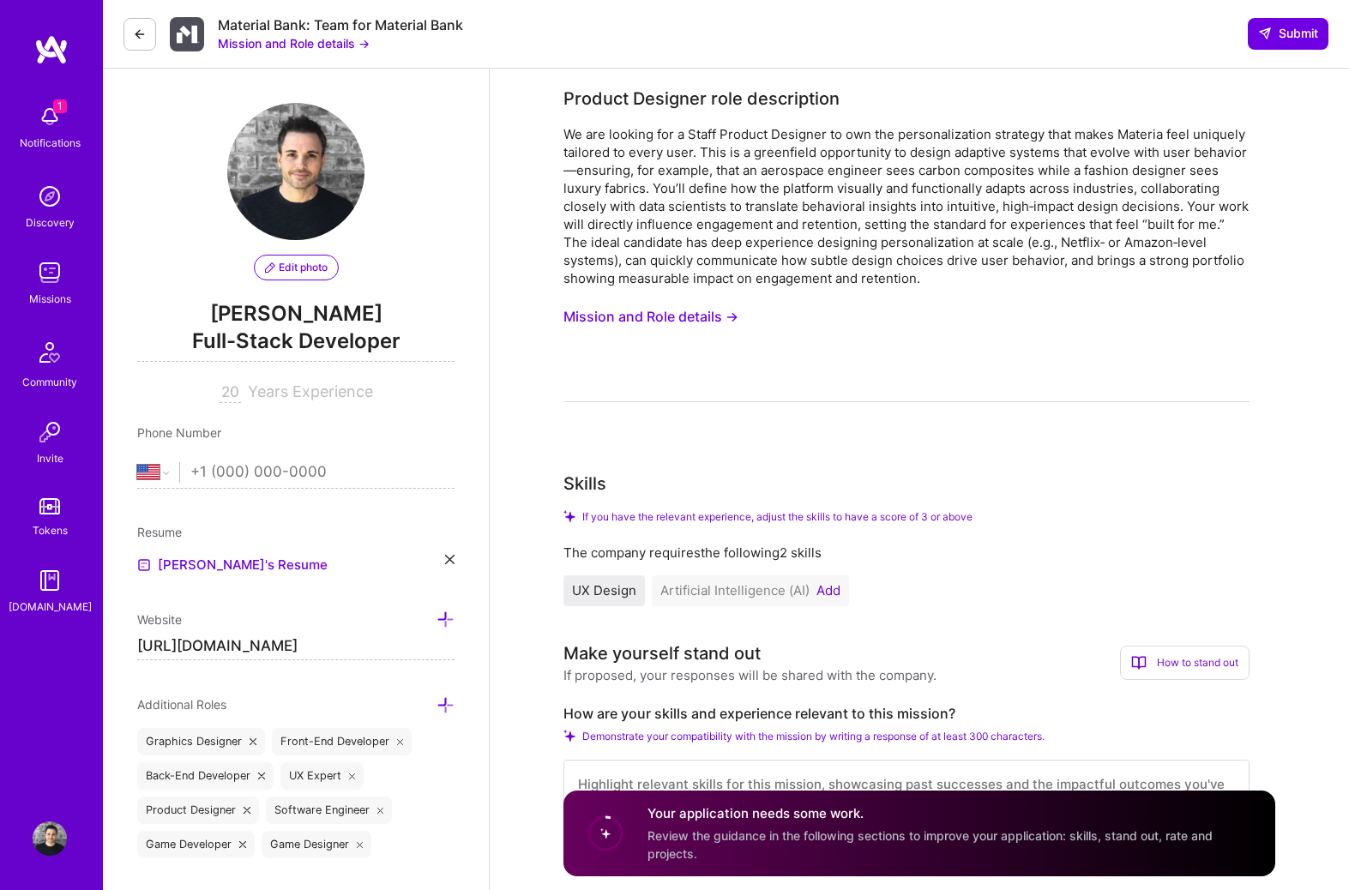
click at [139, 37] on icon at bounding box center [140, 34] width 14 height 14
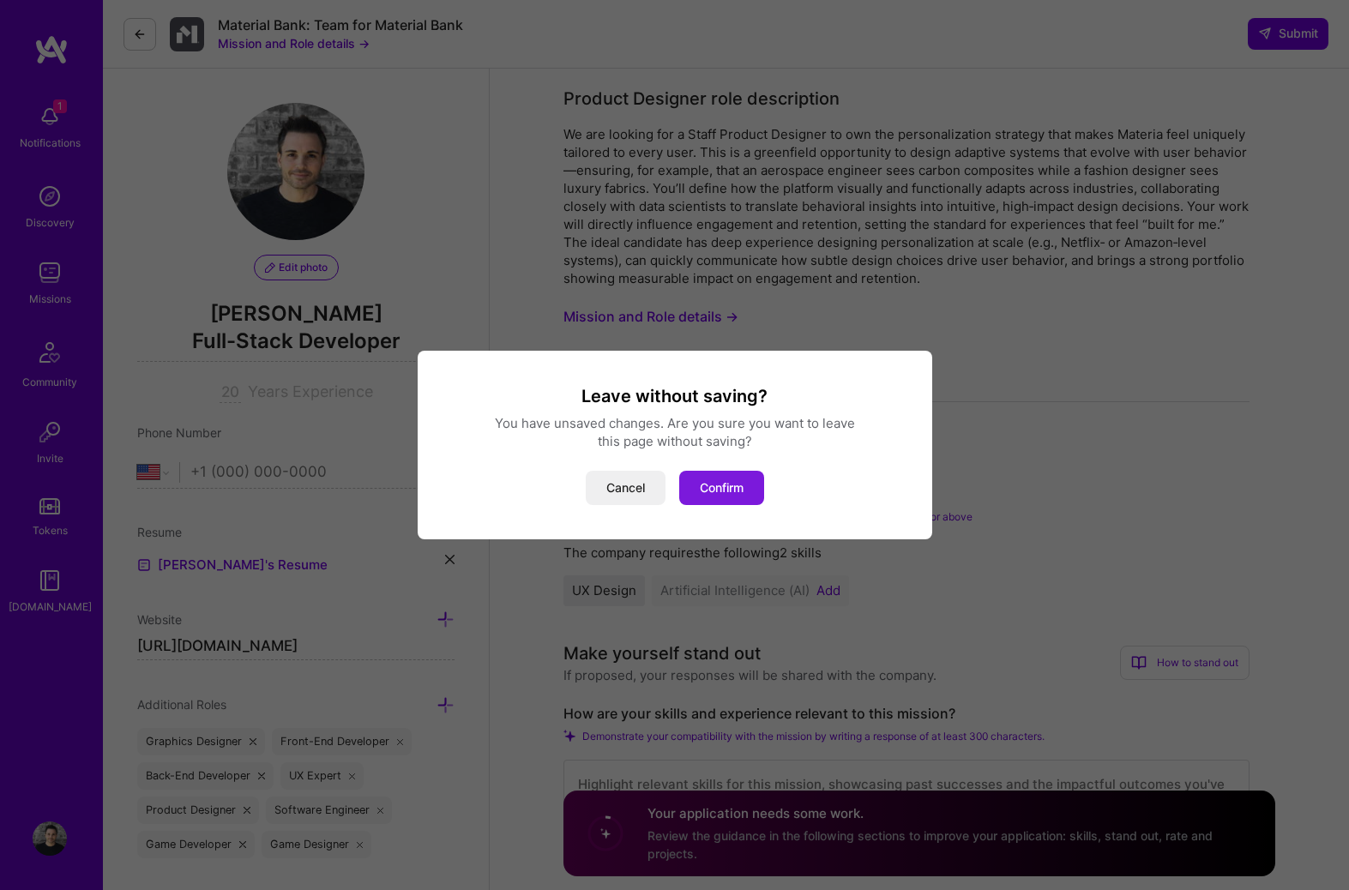
click at [739, 483] on button "Confirm" at bounding box center [721, 488] width 85 height 34
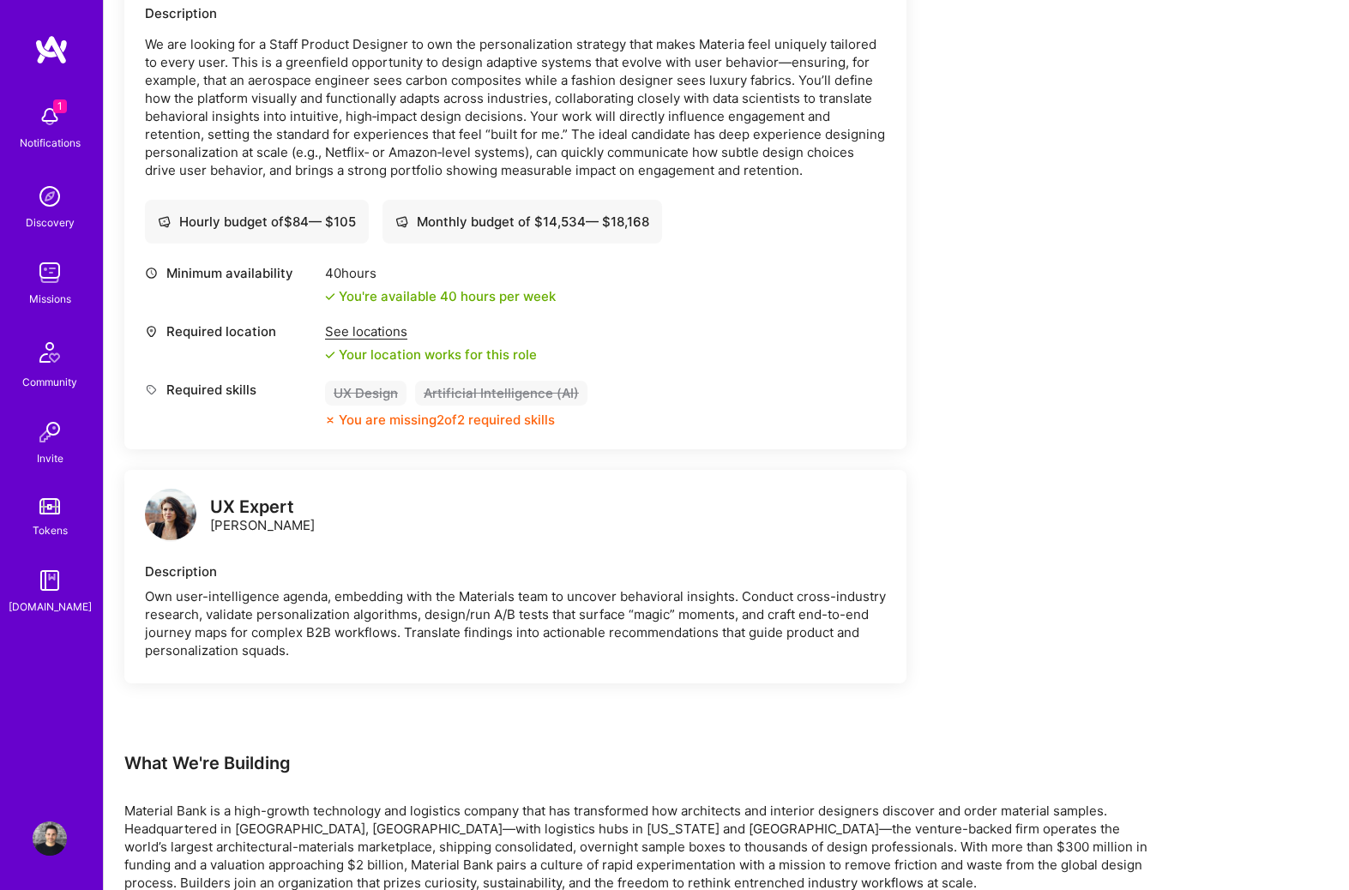
scroll to position [537, 0]
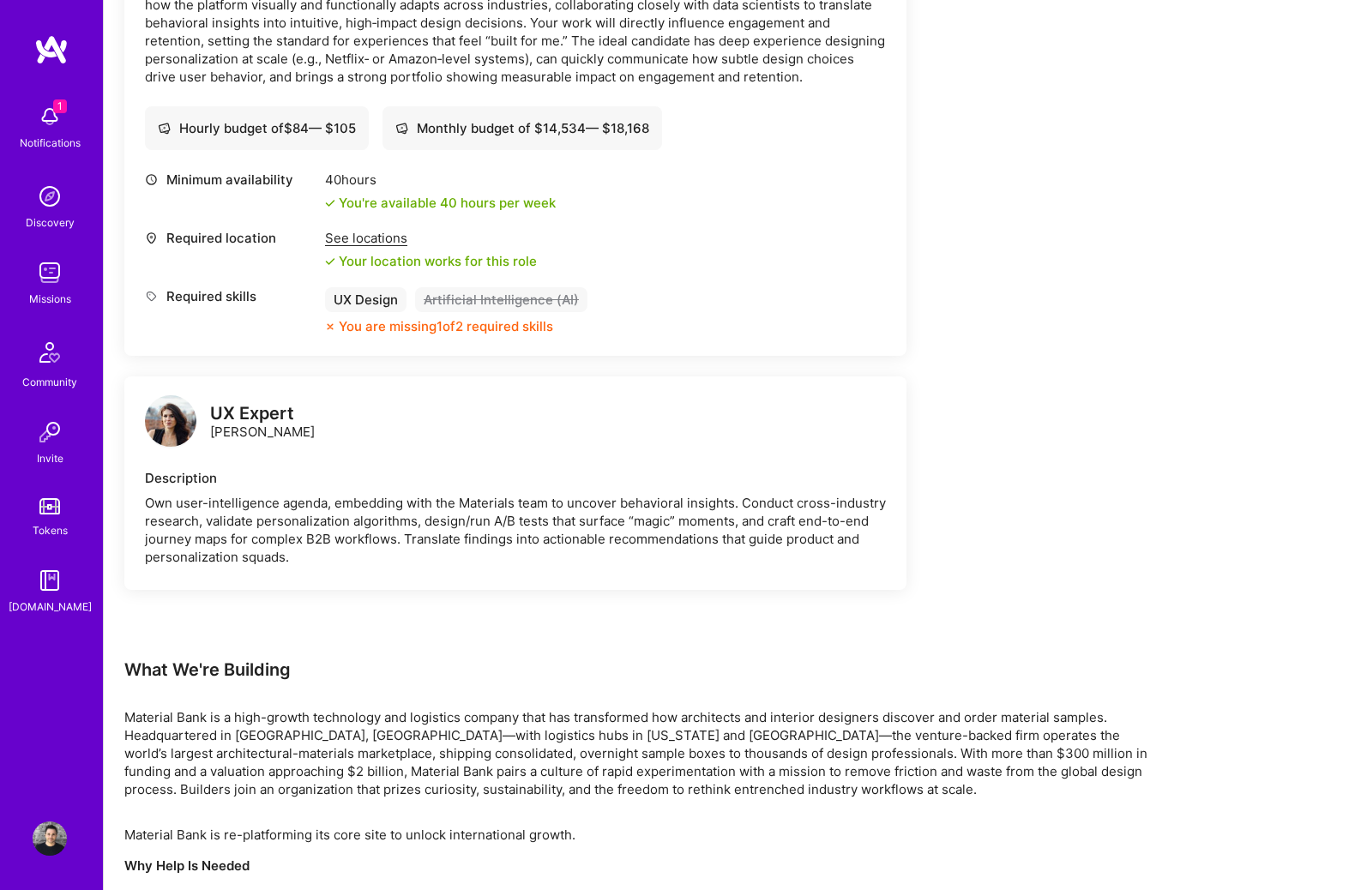
scroll to position [630, 0]
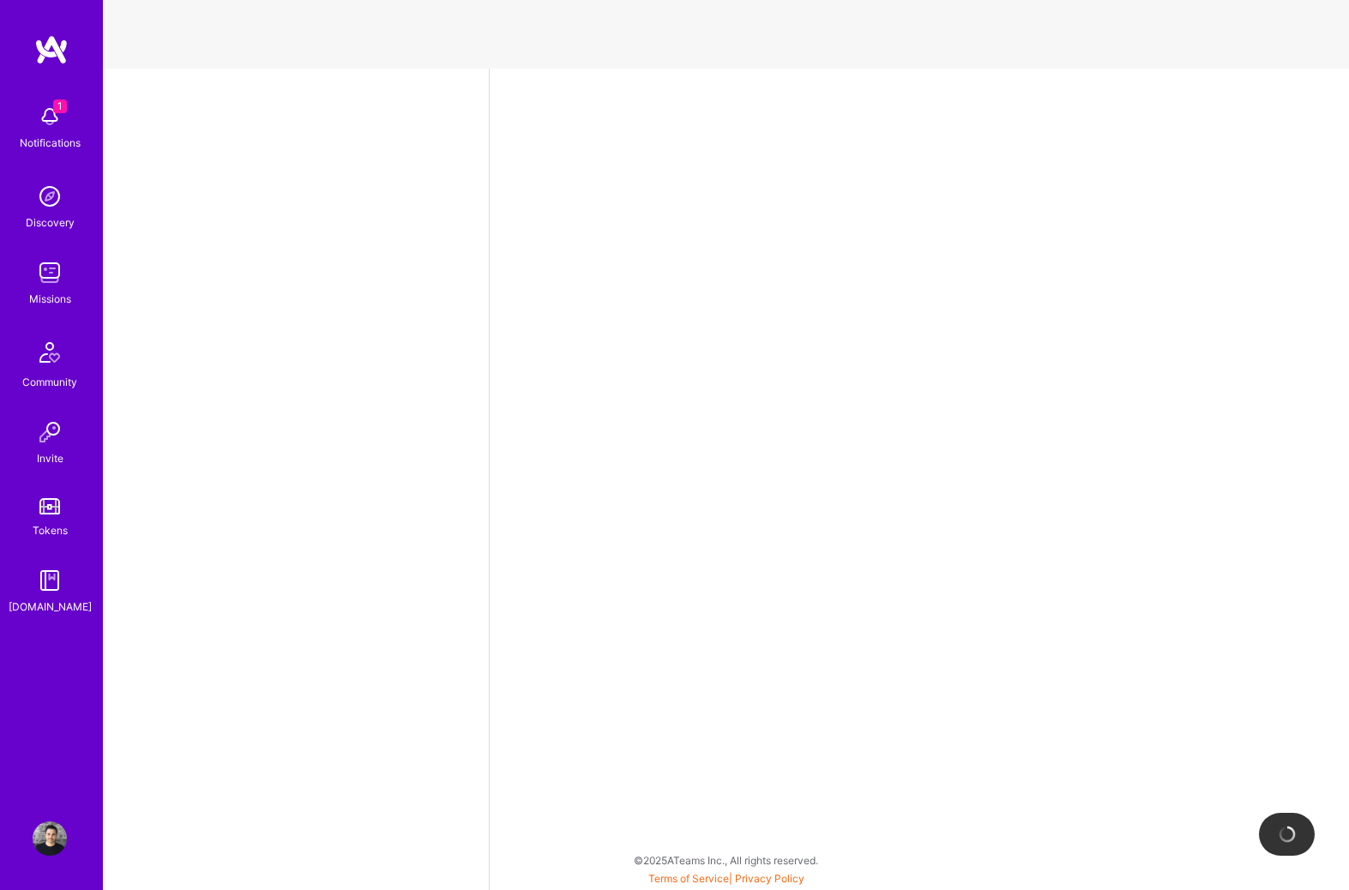
select select "US"
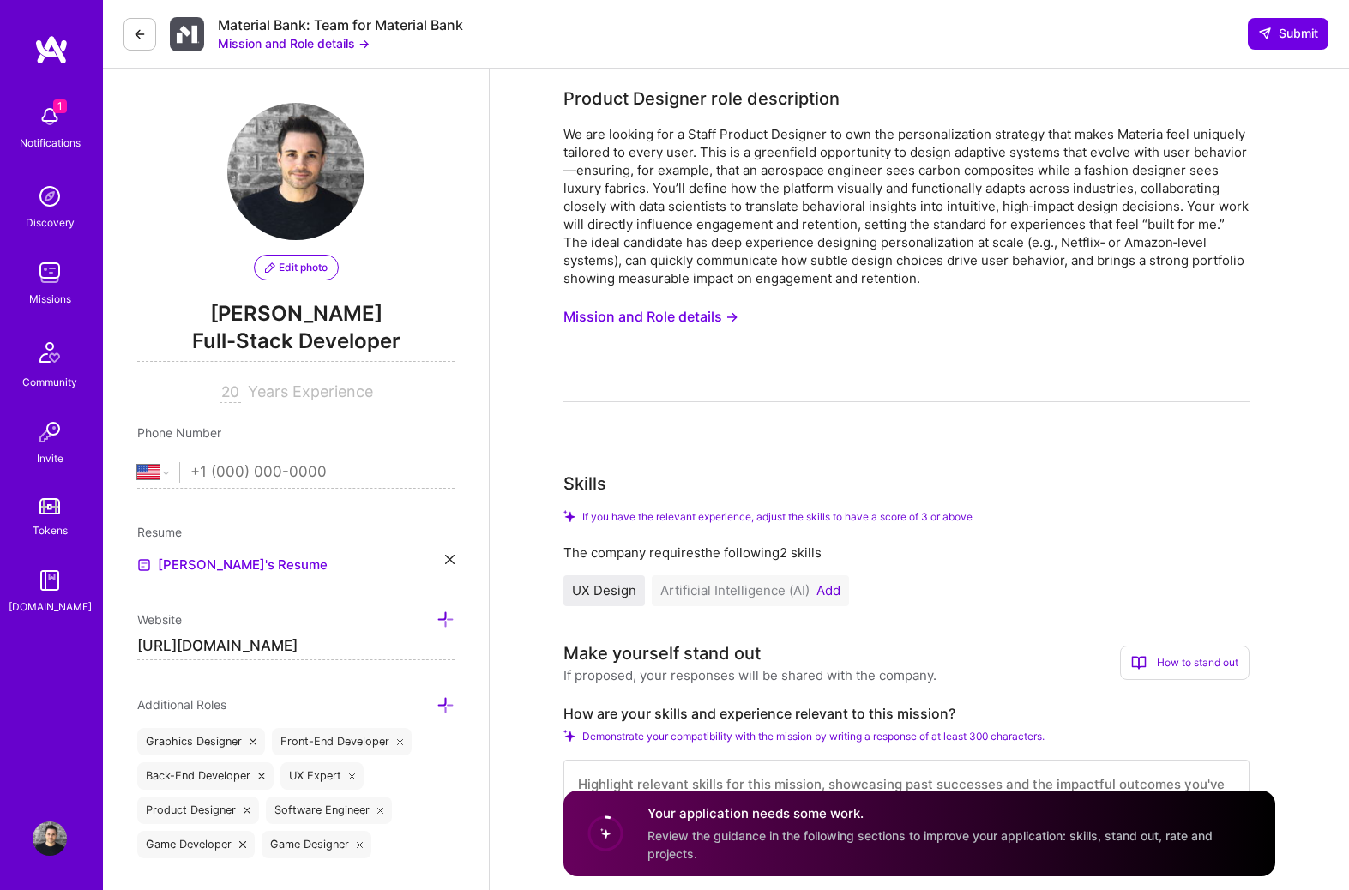
click at [48, 51] on img at bounding box center [51, 49] width 34 height 31
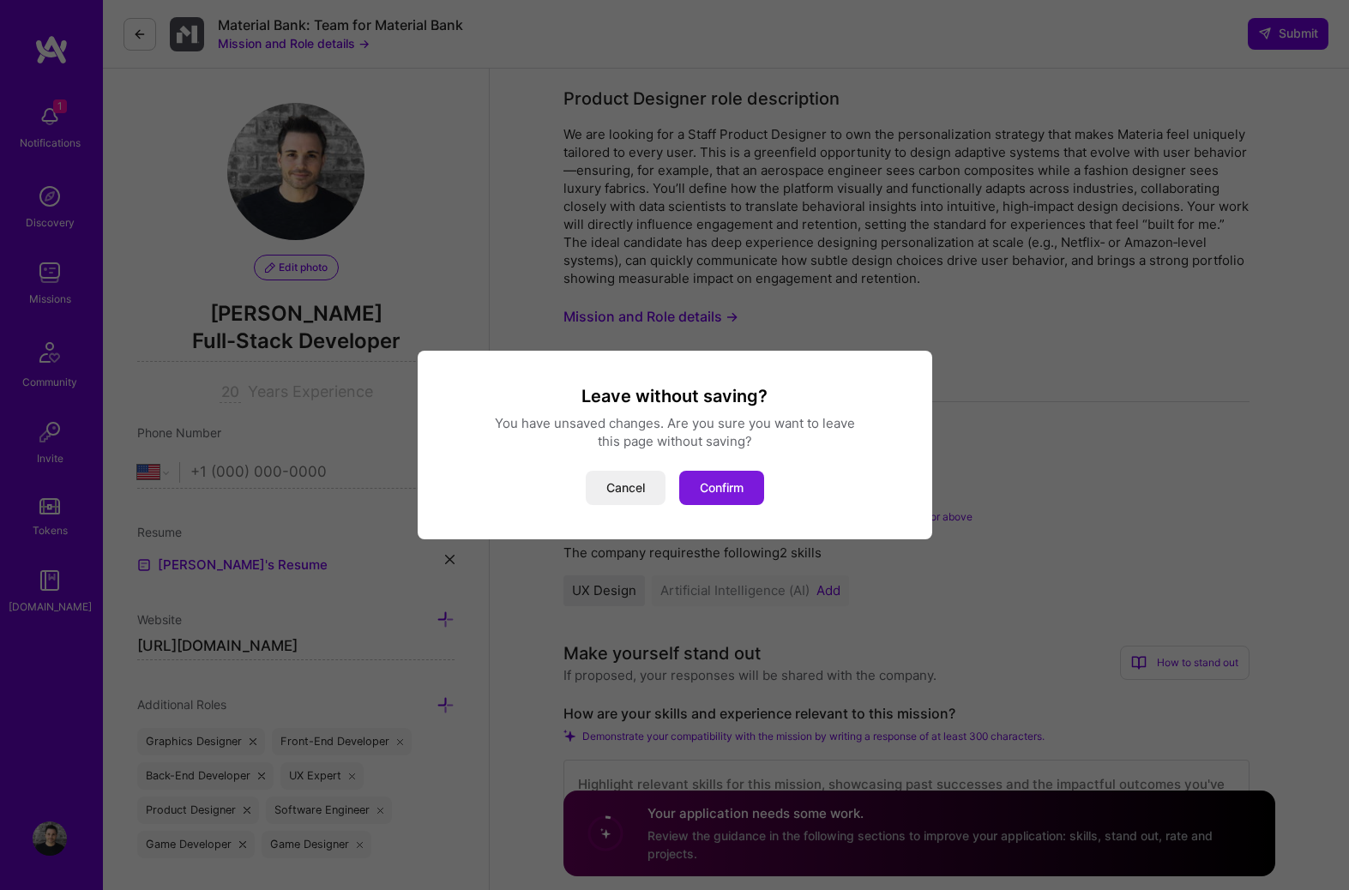
click at [700, 472] on button "Confirm" at bounding box center [721, 488] width 85 height 34
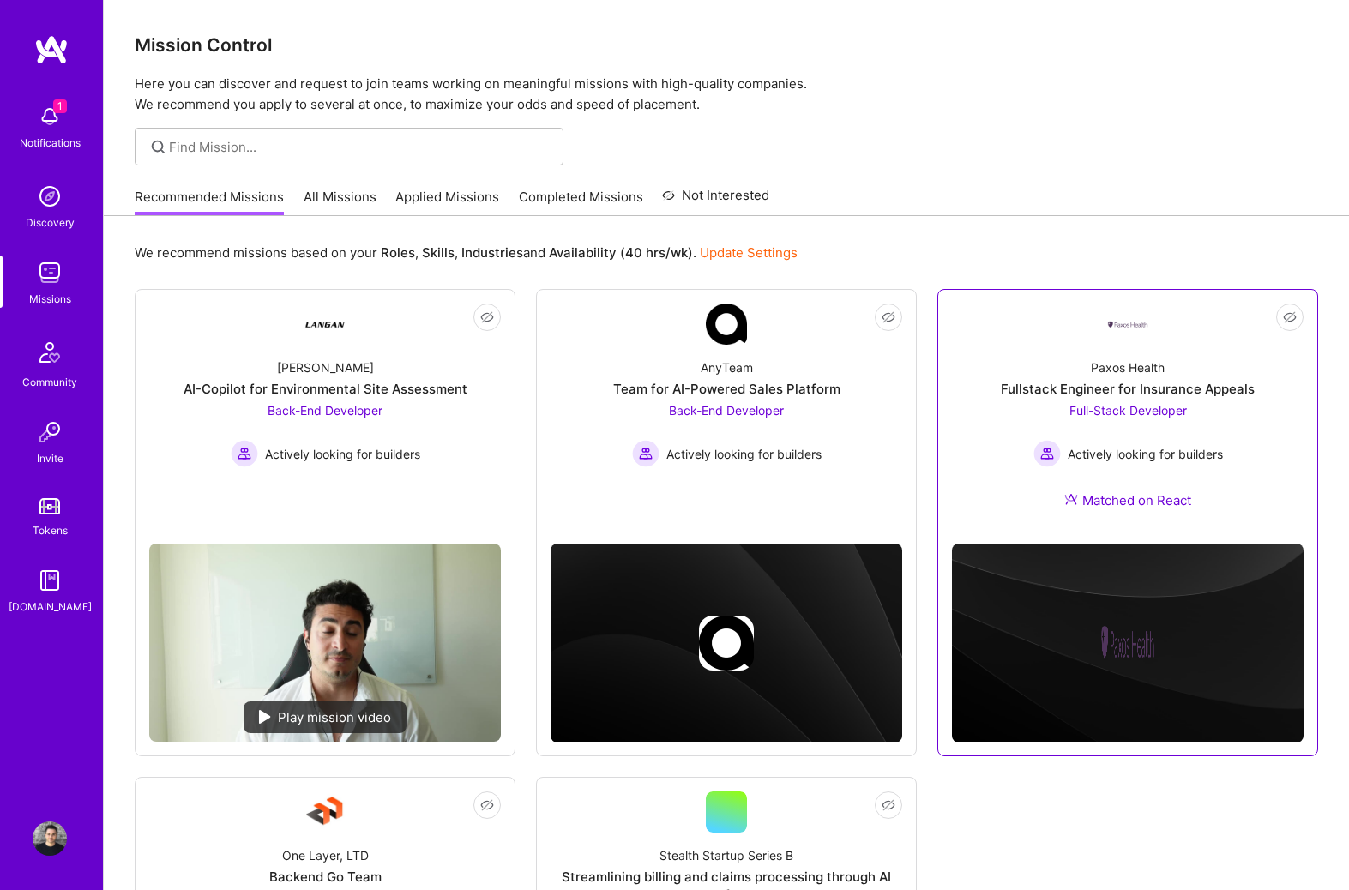
click at [1153, 408] on span "Full-Stack Developer" at bounding box center [1129, 410] width 118 height 15
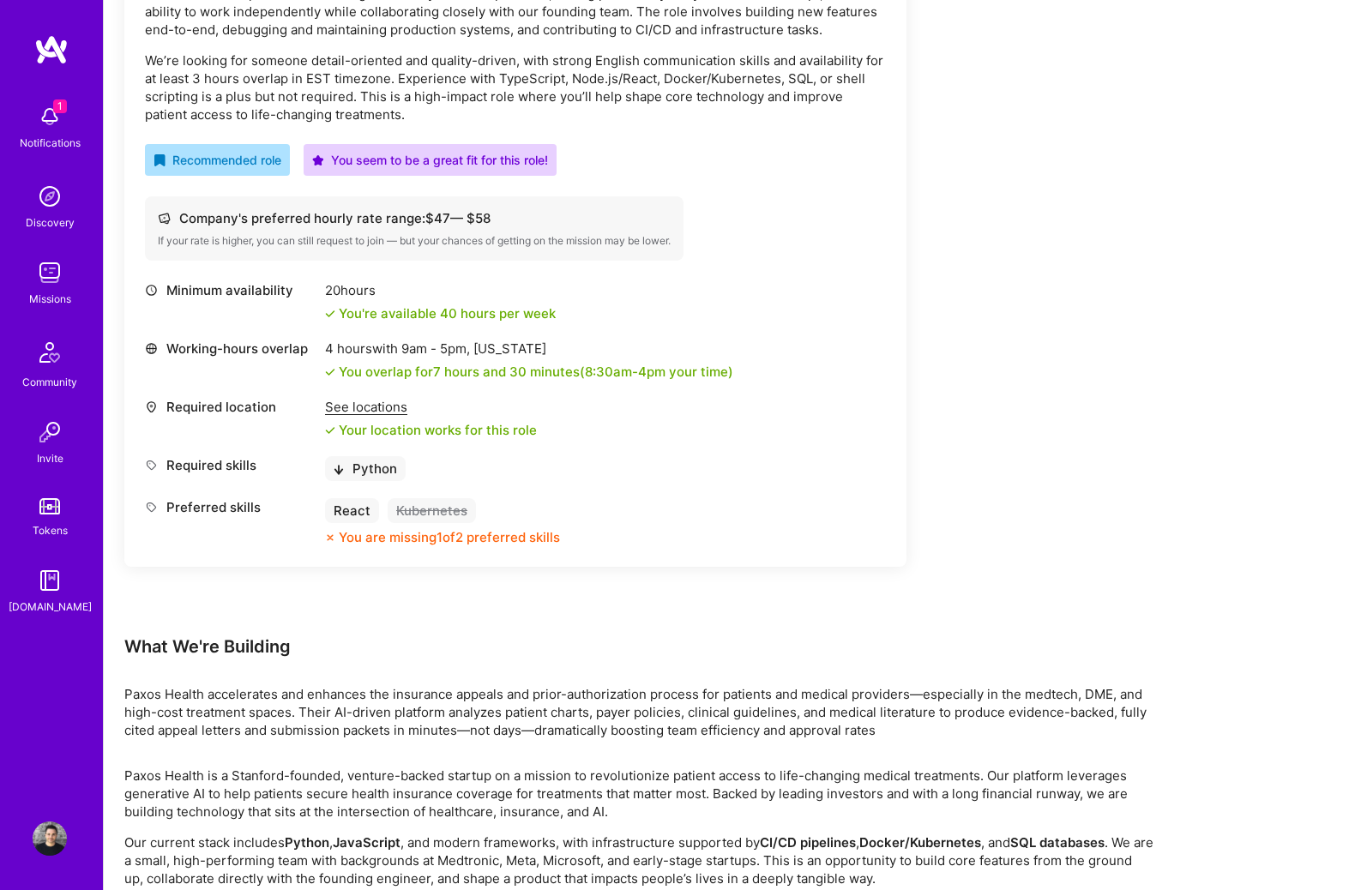
scroll to position [649, 0]
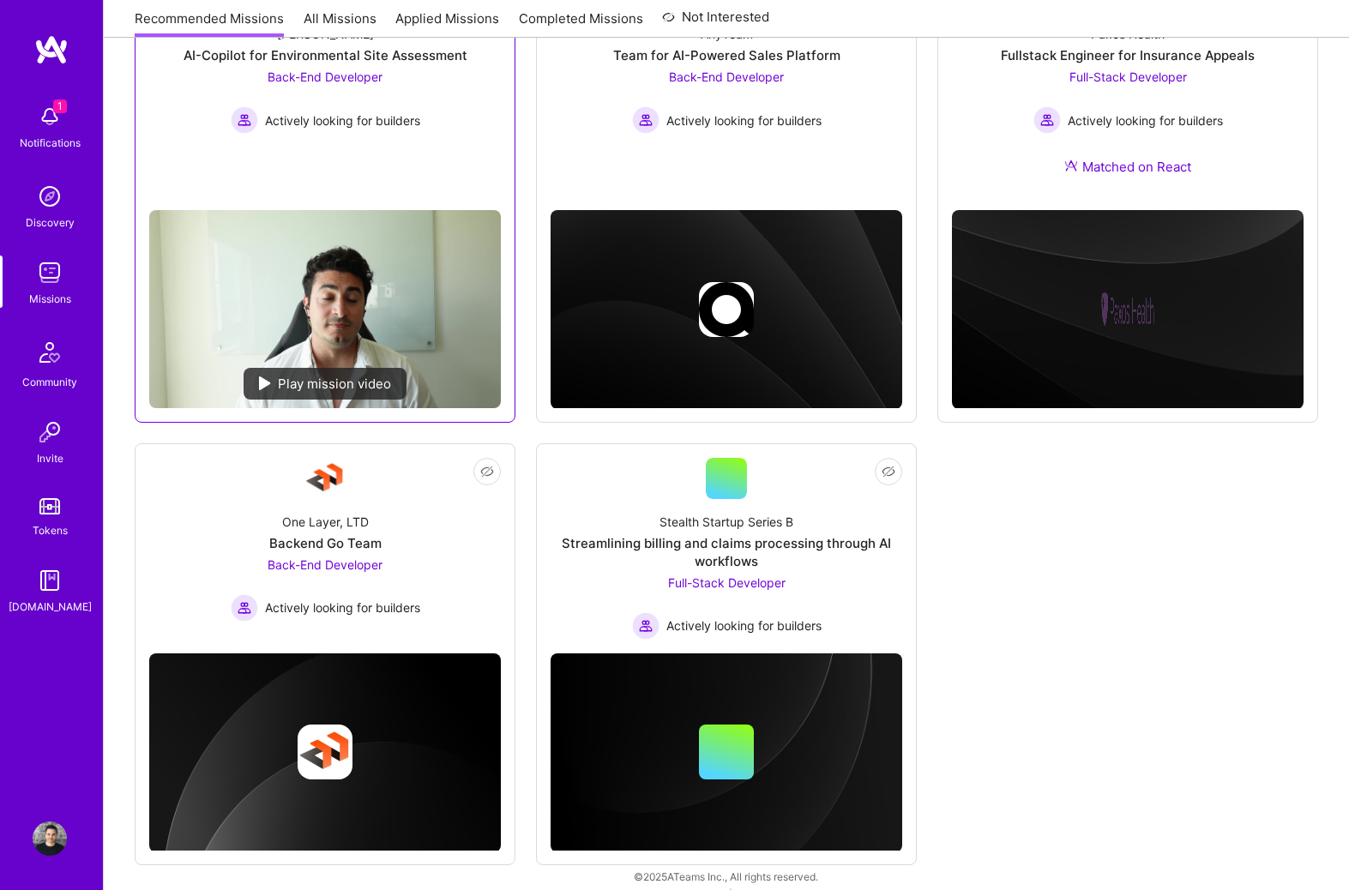
scroll to position [350, 0]
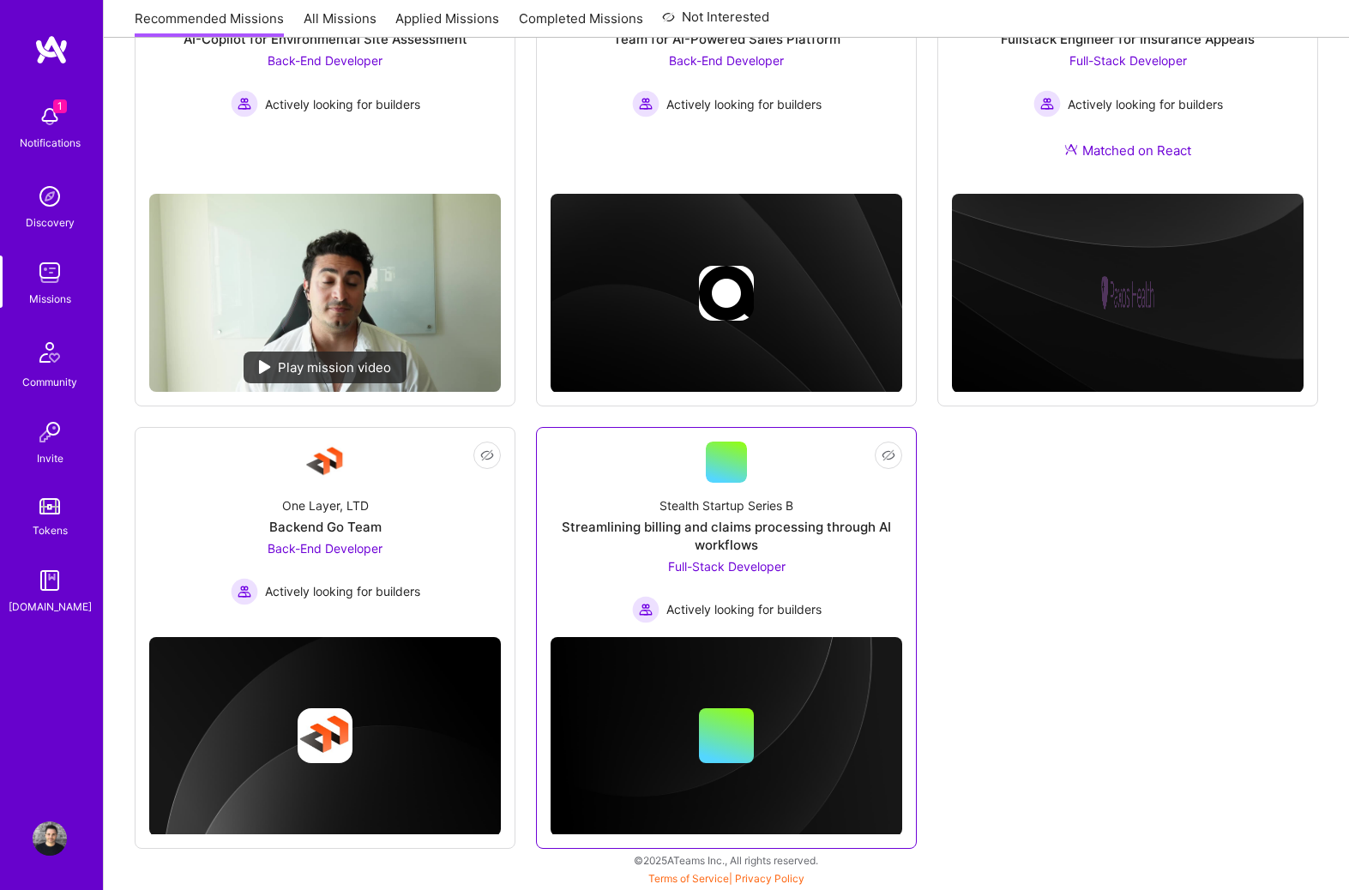
click at [705, 549] on div "Streamlining billing and claims processing through AI workflows" at bounding box center [727, 536] width 352 height 36
